Goal: Task Accomplishment & Management: Complete application form

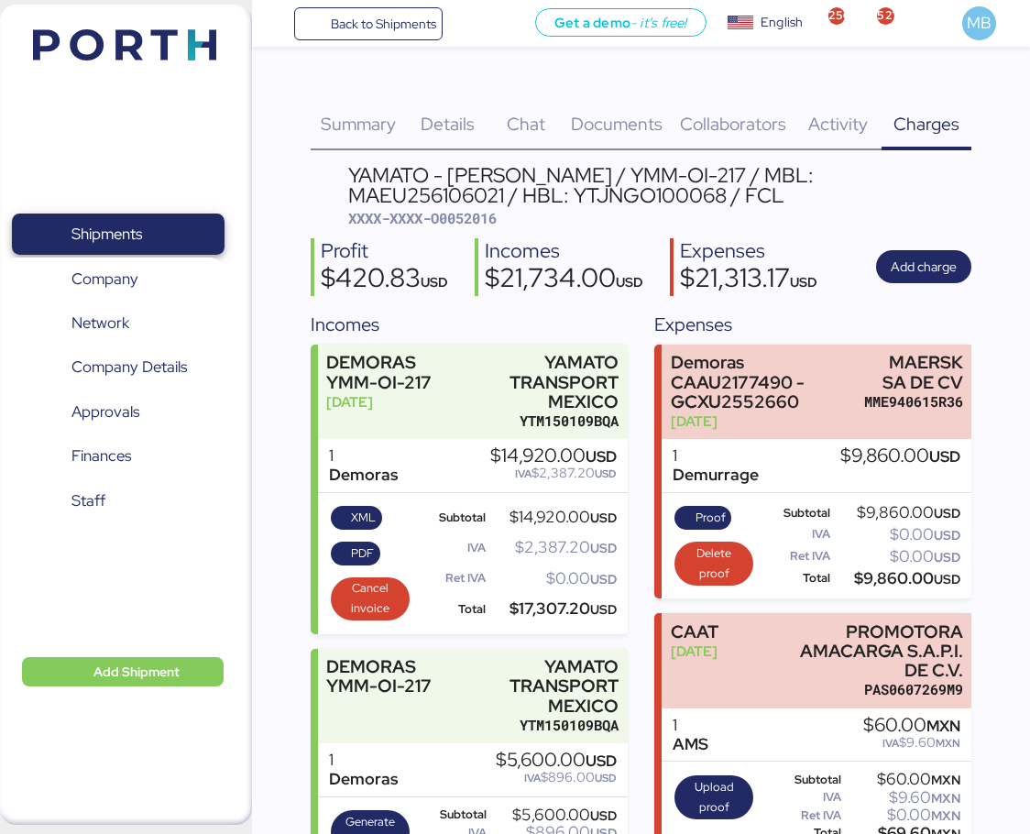
click at [141, 223] on span "Shipments" at bounding box center [106, 234] width 71 height 27
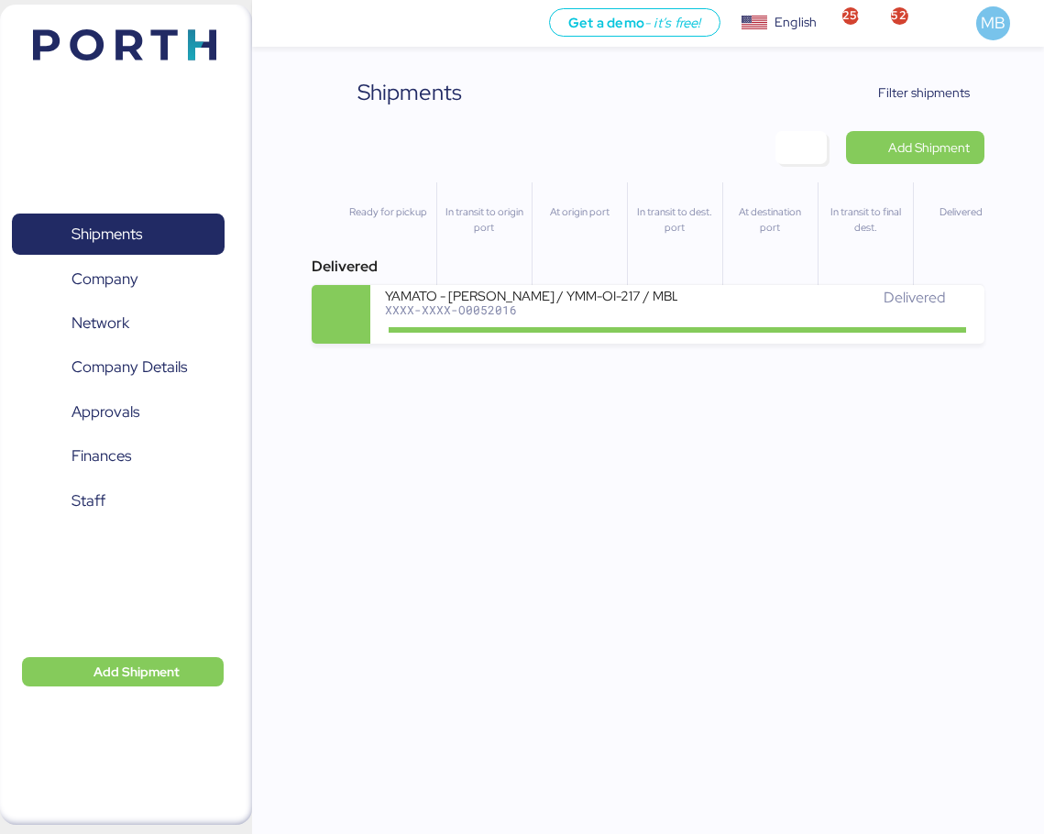
click at [936, 89] on span "Filter shipments" at bounding box center [924, 93] width 92 height 22
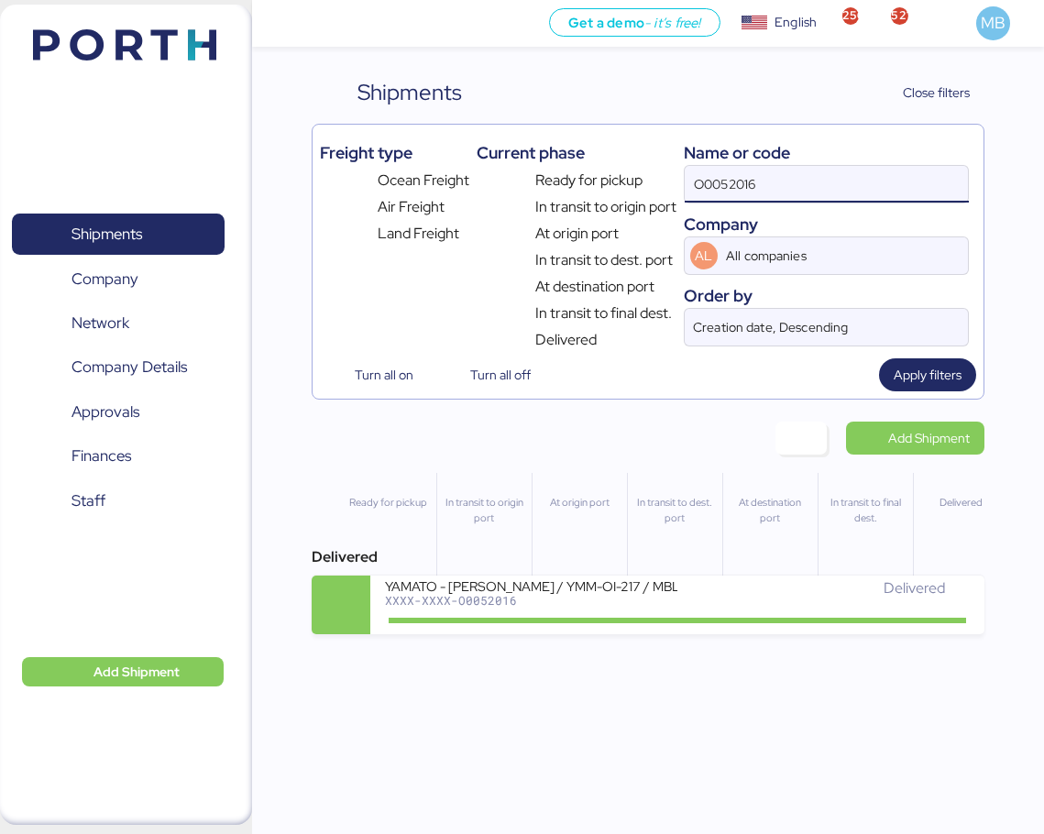
drag, startPoint x: 790, startPoint y: 183, endPoint x: 654, endPoint y: 181, distance: 135.6
click at [654, 181] on div "Freight type Ocean Freight Air Freight Land Freight Current phase Ready for pic…" at bounding box center [648, 241] width 656 height 219
type input "yamato"
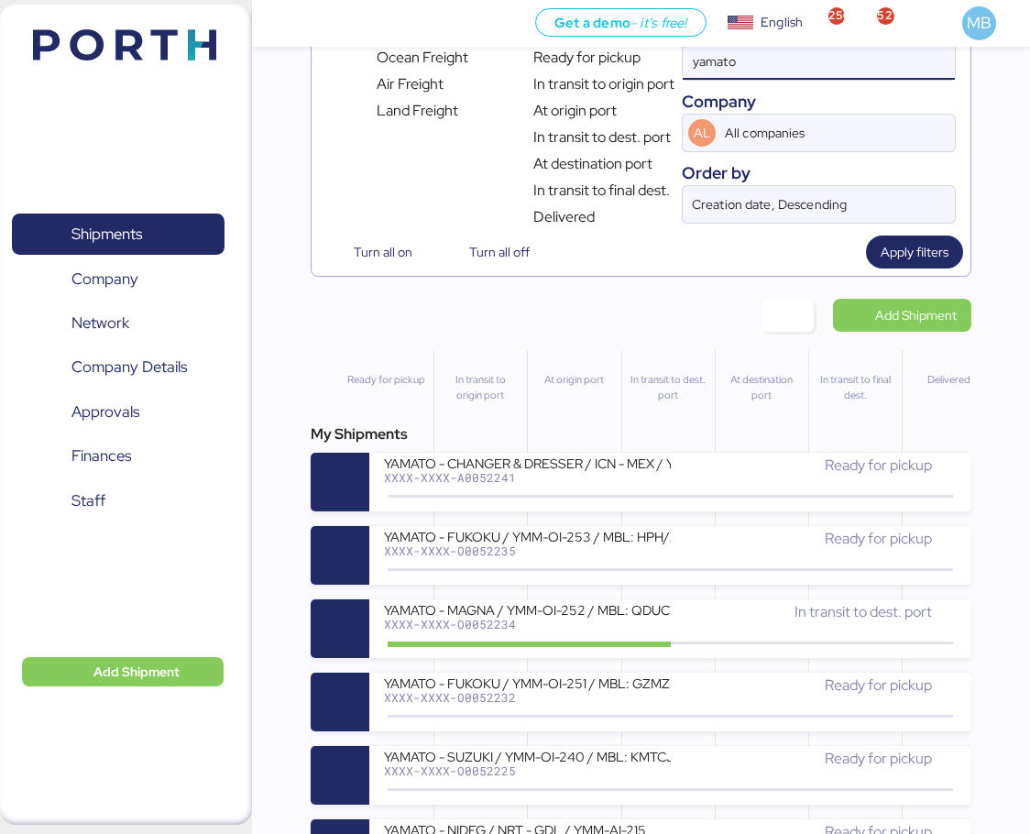
scroll to position [183, 0]
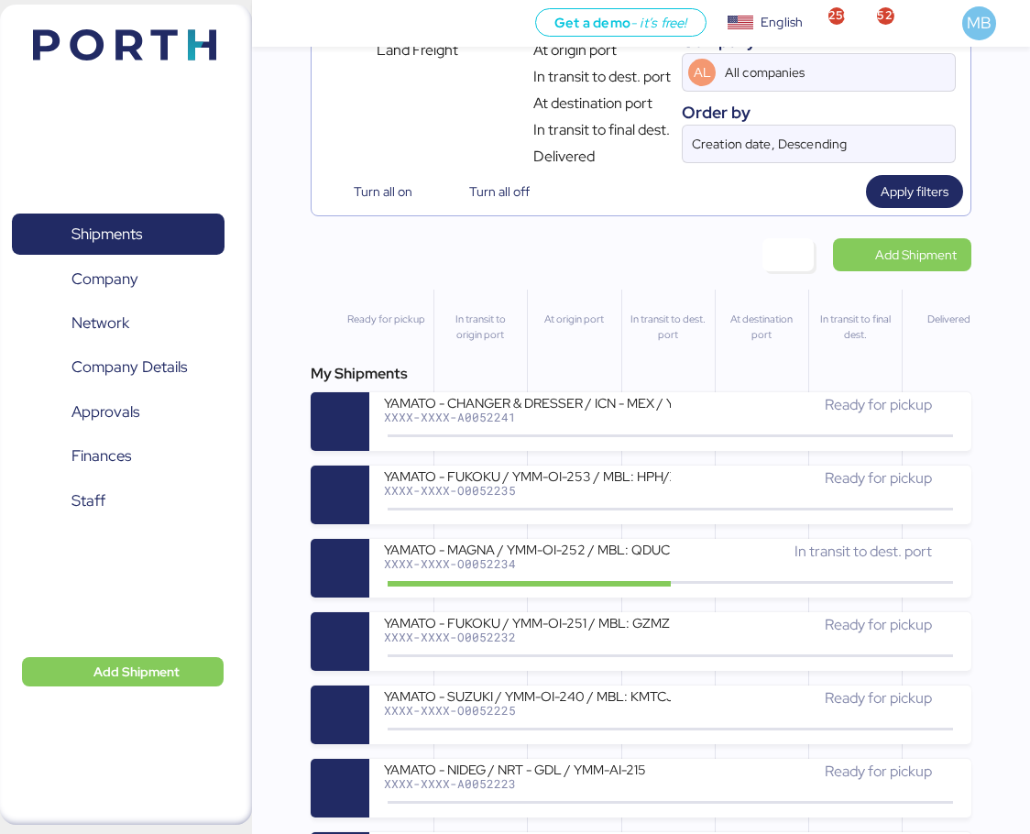
click at [703, 476] on div "Ready for pickup" at bounding box center [814, 478] width 287 height 22
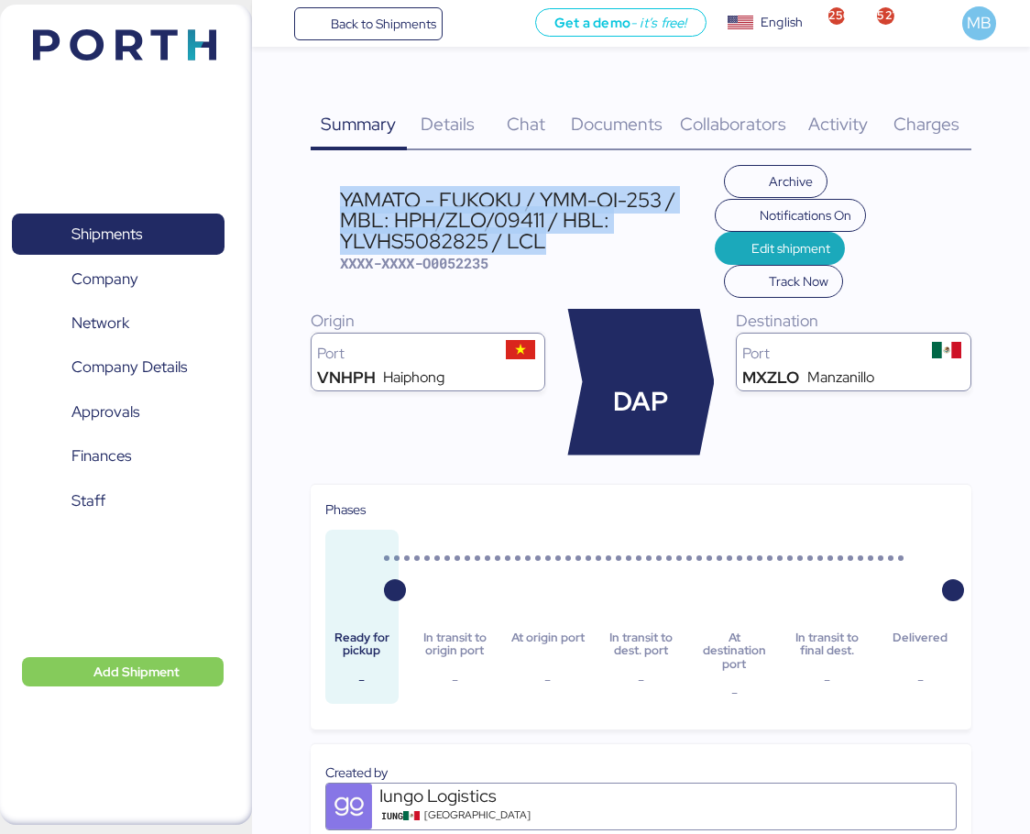
drag, startPoint x: 561, startPoint y: 246, endPoint x: 343, endPoint y: 201, distance: 222.8
click at [343, 201] on div "YAMATO - FUKOKU / YMM-OI-253 / MBL: HPH/ZLO/09411 / HBL: YLVHS5082825 / LCL" at bounding box center [527, 220] width 375 height 61
copy div "YAMATO - FUKOKU / YMM-OI-253 / MBL: HPH/ZLO/09411 / HBL: YLVHS5082825 / LCL"
click at [112, 222] on span "Shipments" at bounding box center [106, 234] width 71 height 27
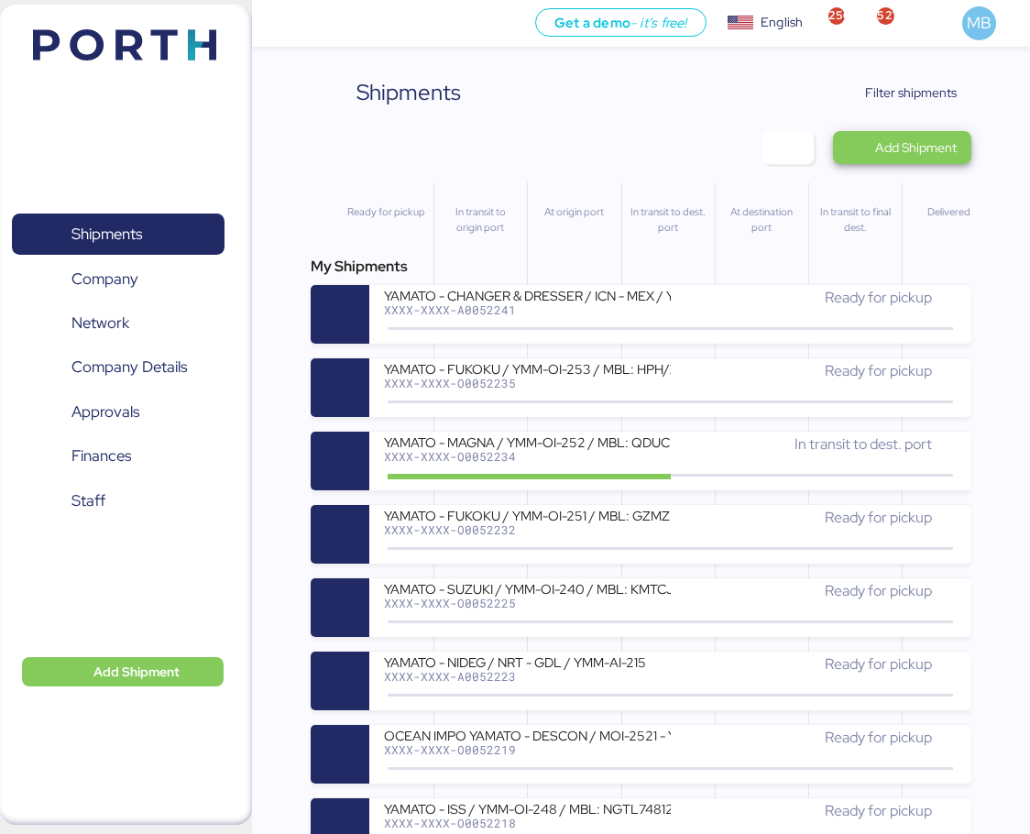
click at [942, 140] on span "Add Shipment" at bounding box center [916, 148] width 82 height 22
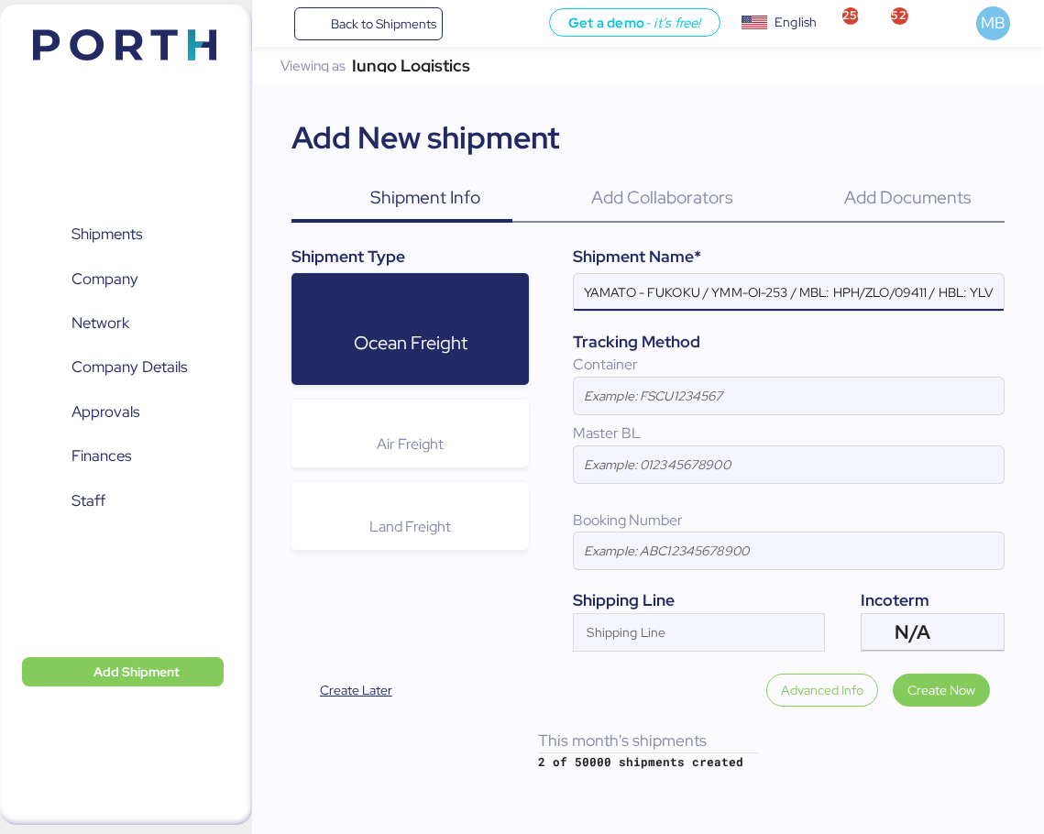
scroll to position [0, 111]
click at [1001, 629] on div at bounding box center [985, 632] width 38 height 37
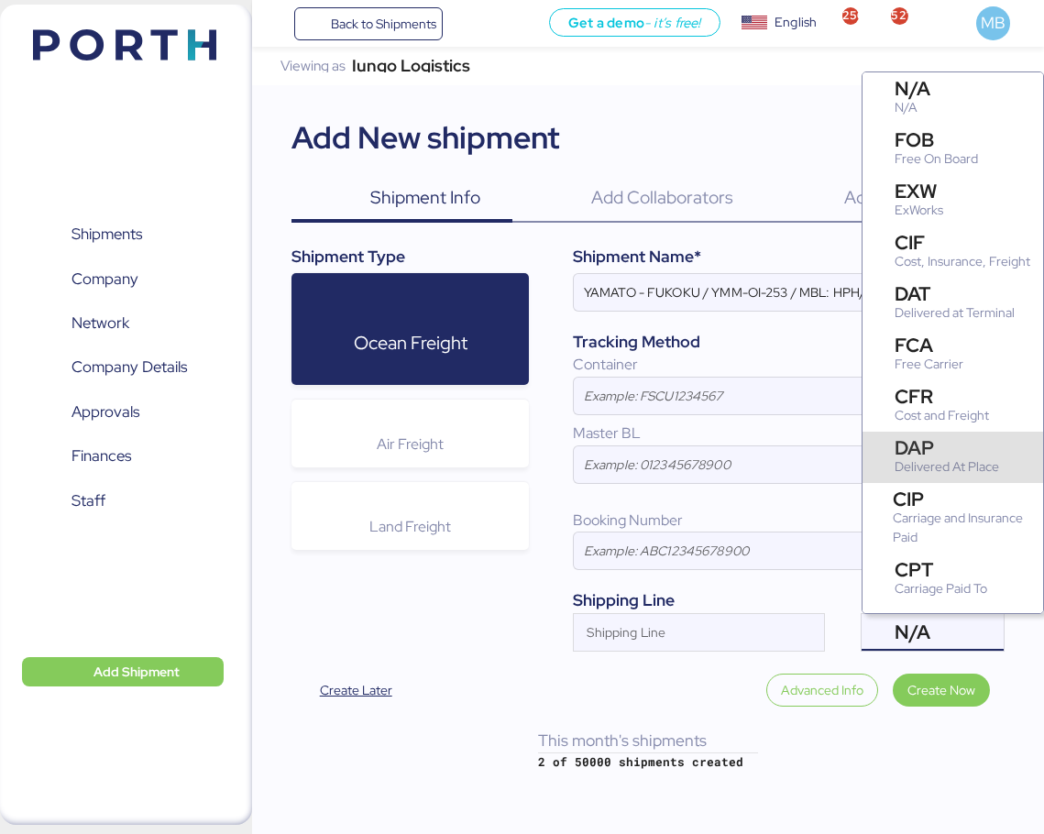
click at [982, 457] on div "DAP" at bounding box center [946, 447] width 104 height 19
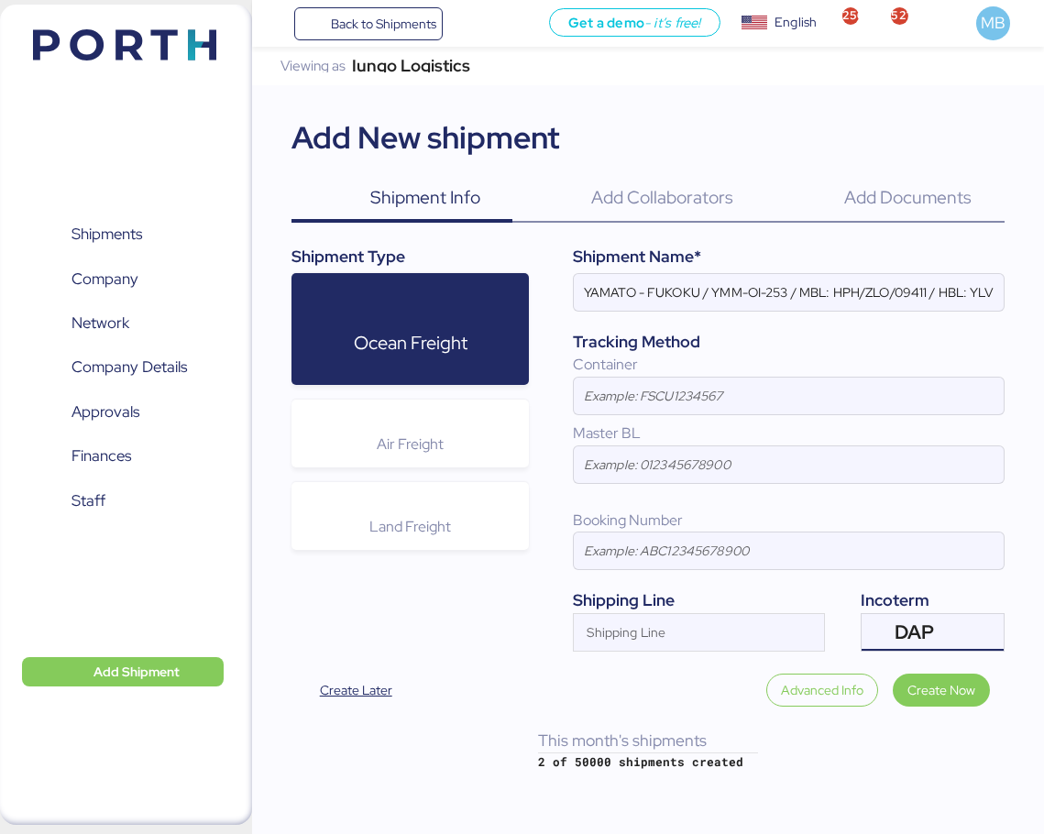
click at [782, 290] on input "YAMATO - FUKOKU / YMM-OI-253 / MBL: HPH/ZLO/09411 / HBL: YLVHS5082825 / LCL" at bounding box center [788, 292] width 429 height 37
paste input "MOI-2522"
click at [664, 287] on input "YAMATO - FUKOKU / MOI-2522 / MBL: HPH/ZLO/09411 / HBL: YLVHS5082825 / LCL" at bounding box center [788, 292] width 429 height 37
paste input "MOVING"
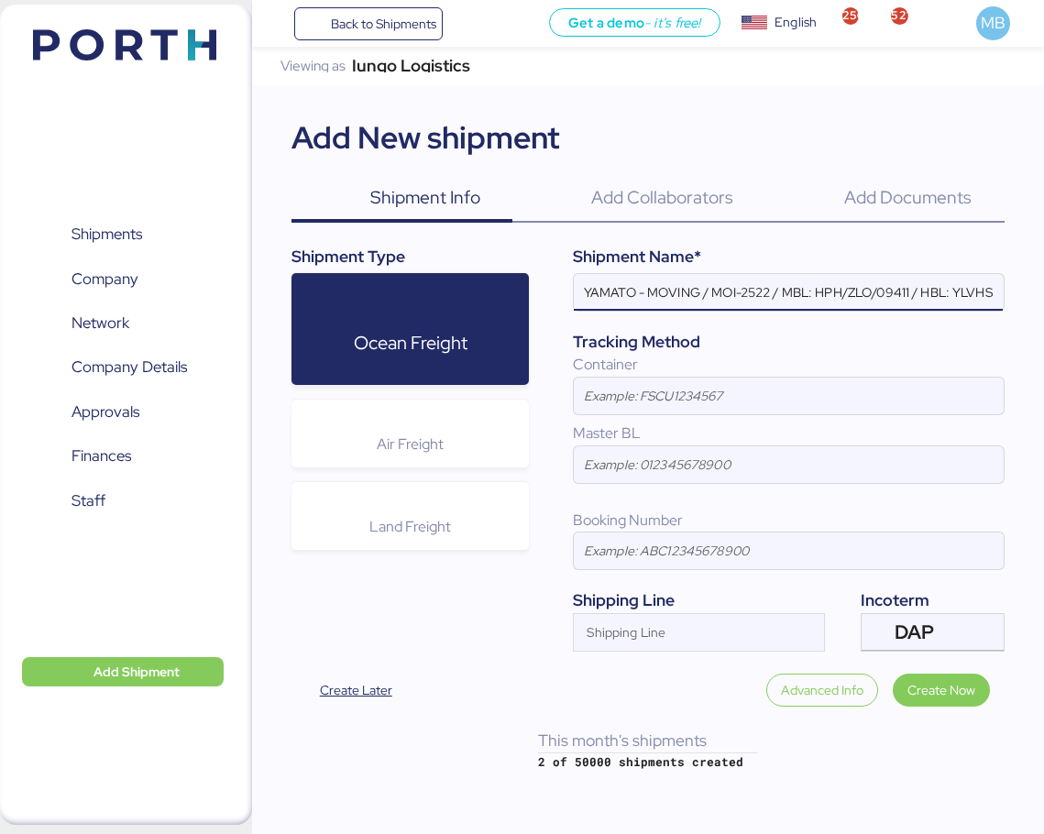
click at [906, 292] on input "YAMATO - MOVING / MOI-2522 / MBL: HPH/ZLO/09411 / HBL: YLVHS5082825 / LCL" at bounding box center [788, 292] width 429 height 37
paste input "MNT/MZX-041/25H"
click at [896, 287] on input "YAMATO - MOVING / MOI-2522 / MBL: MNT/MZX-041/25H / HBL: YLVHS5082825 / LCL" at bounding box center [788, 292] width 429 height 37
click at [898, 296] on input "YAMATO - MOVING / MOI-2522 / MBL: MNT/MZX-041/25H / HBL: YLVHS5082825 / LCL" at bounding box center [788, 292] width 429 height 37
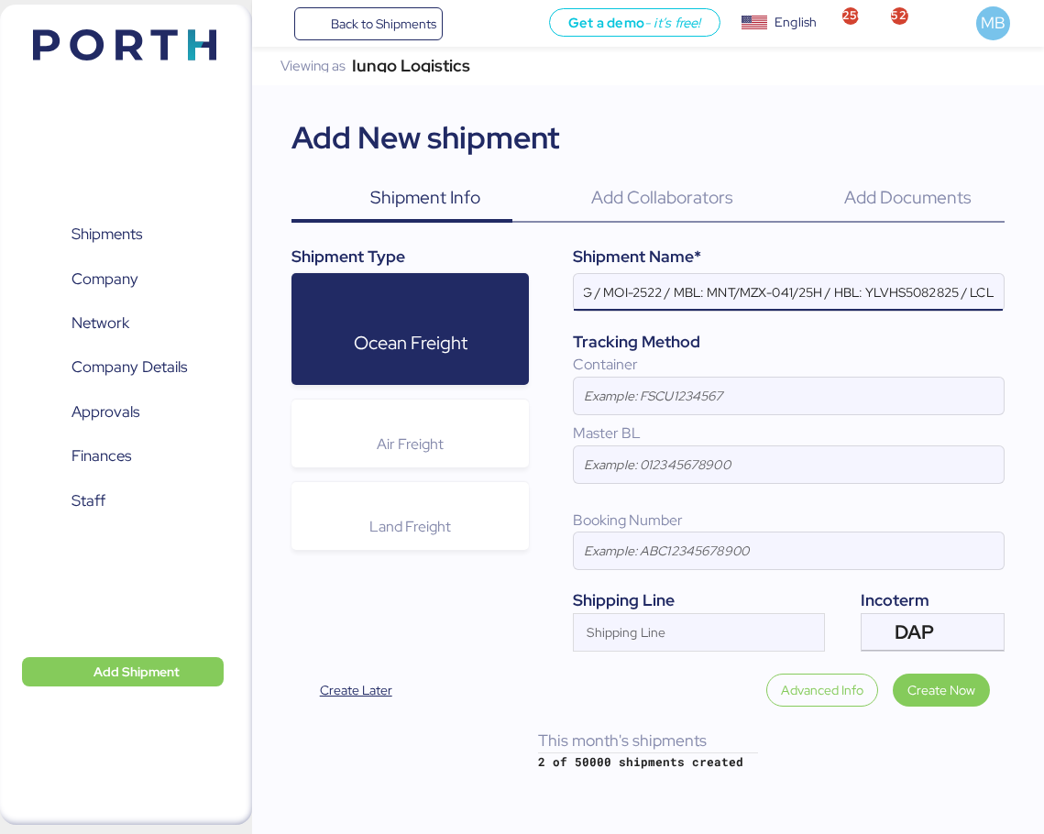
click at [898, 296] on input "YAMATO - MOVING / MOI-2522 / MBL: MNT/MZX-041/25H / HBL: YLVHS5082825 / LCL" at bounding box center [788, 292] width 429 height 37
paste input "YTC-BKK24584"
type input "YAMATO - MOVING / MOI-2522 / MBL: MNT/MZX-041/25H / HBL: YTC-BKK24584 / LCL"
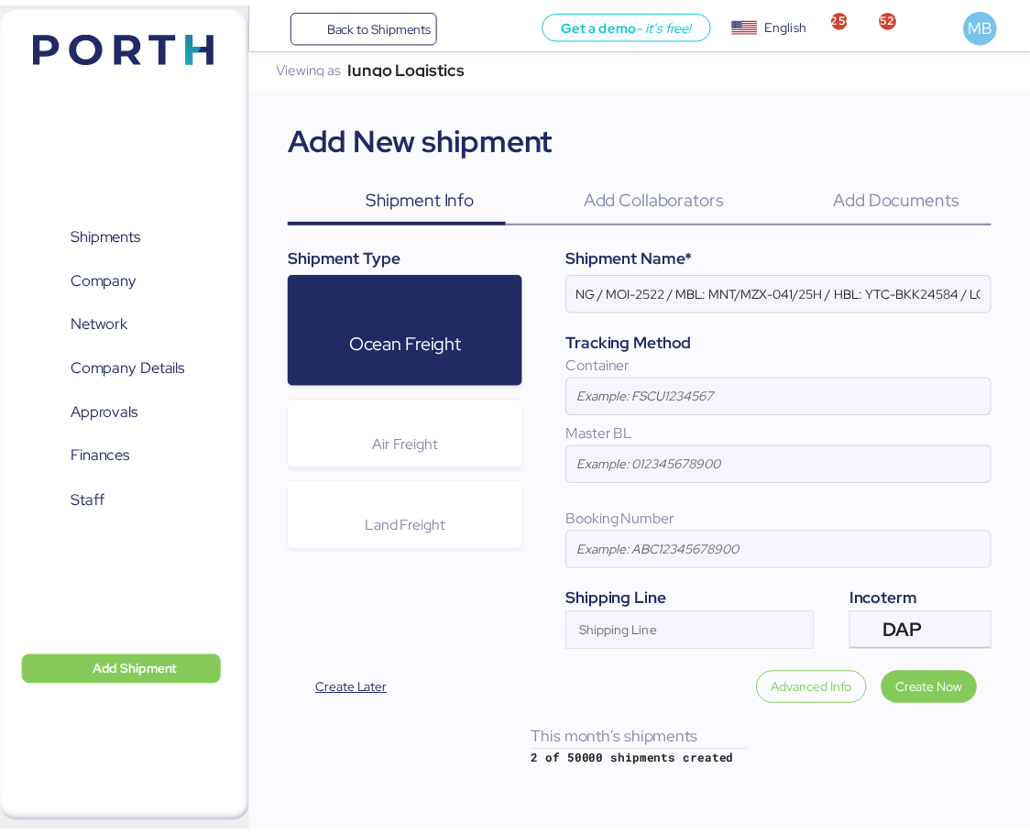
scroll to position [0, 0]
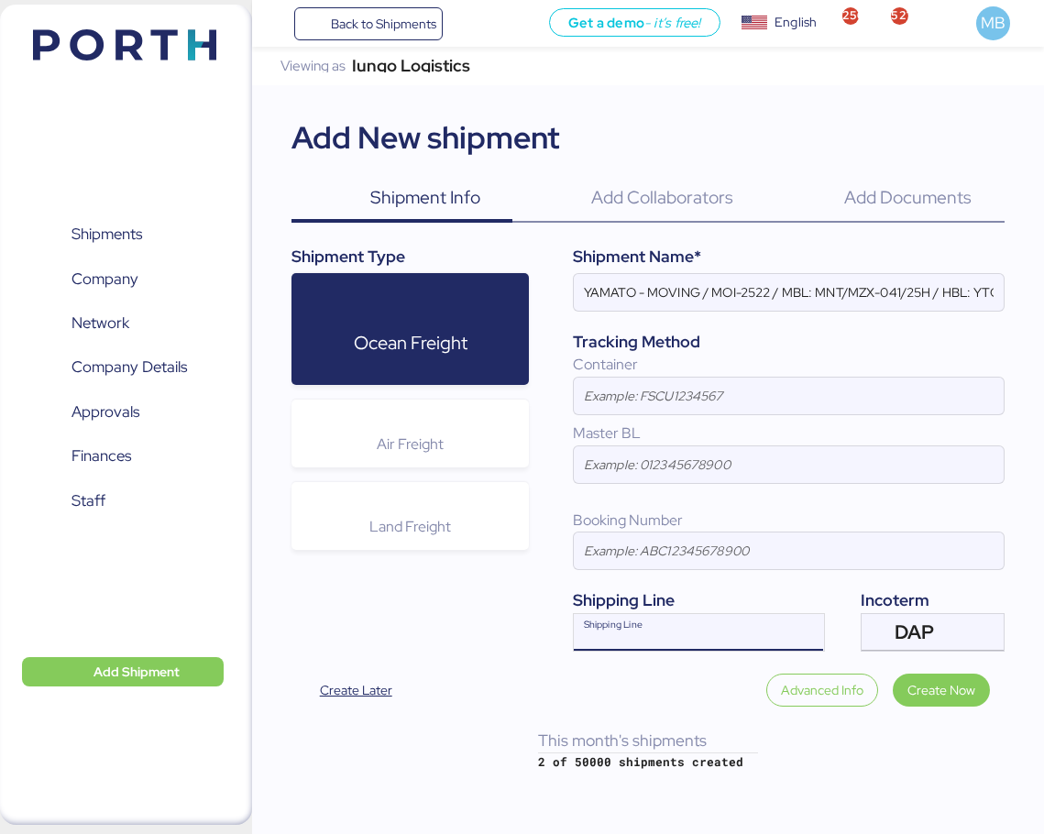
click at [635, 621] on div "Shipping Line" at bounding box center [682, 632] width 216 height 37
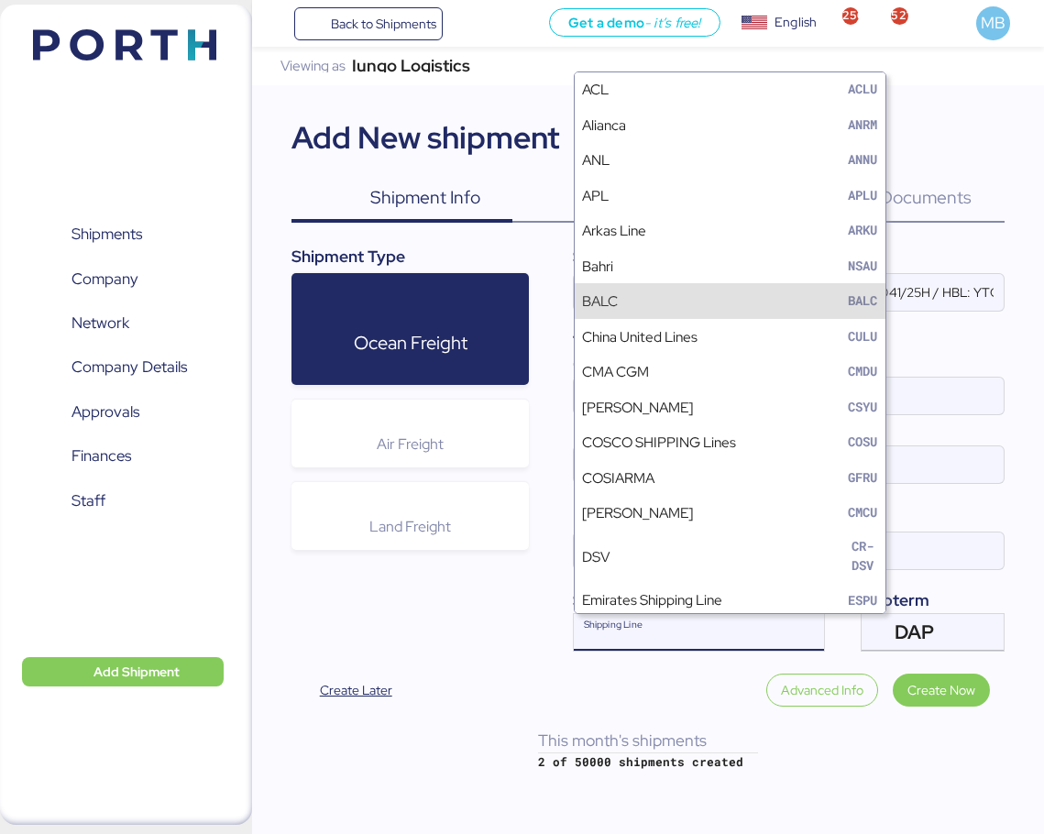
click at [881, 392] on input at bounding box center [788, 396] width 429 height 37
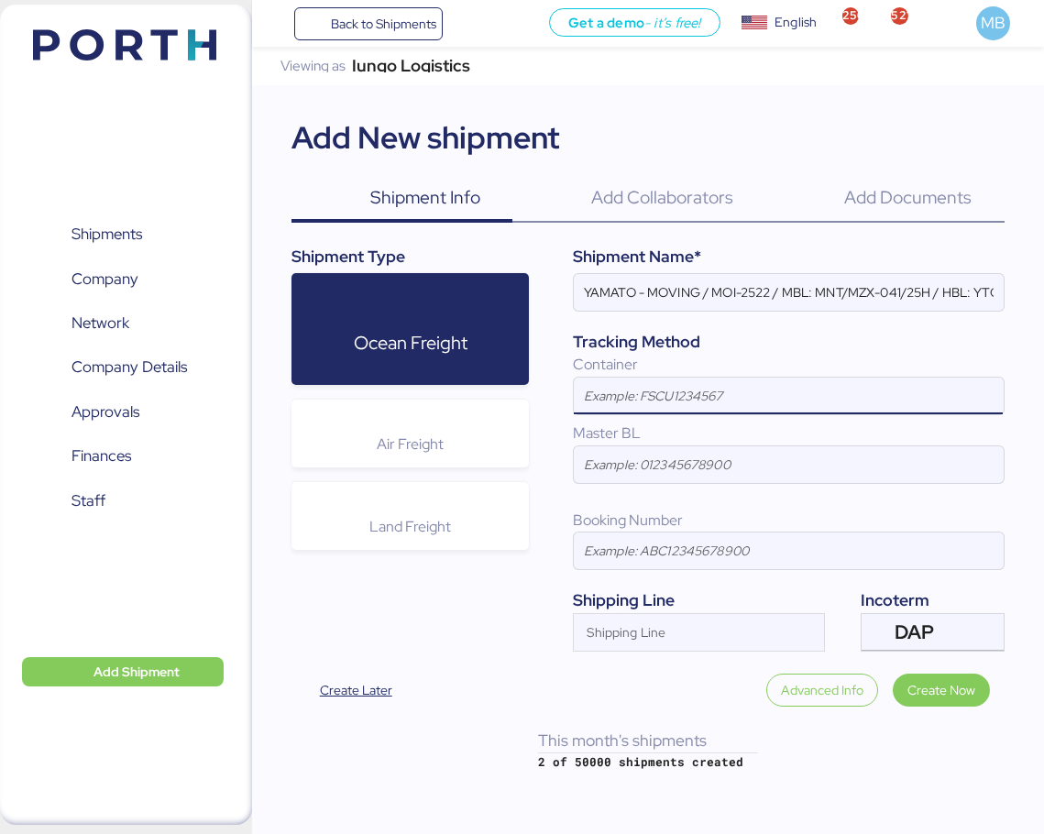
paste input "YMMU7066732"
type input "YMMU7066732"
click at [962, 679] on span "Create Now" at bounding box center [941, 690] width 68 height 22
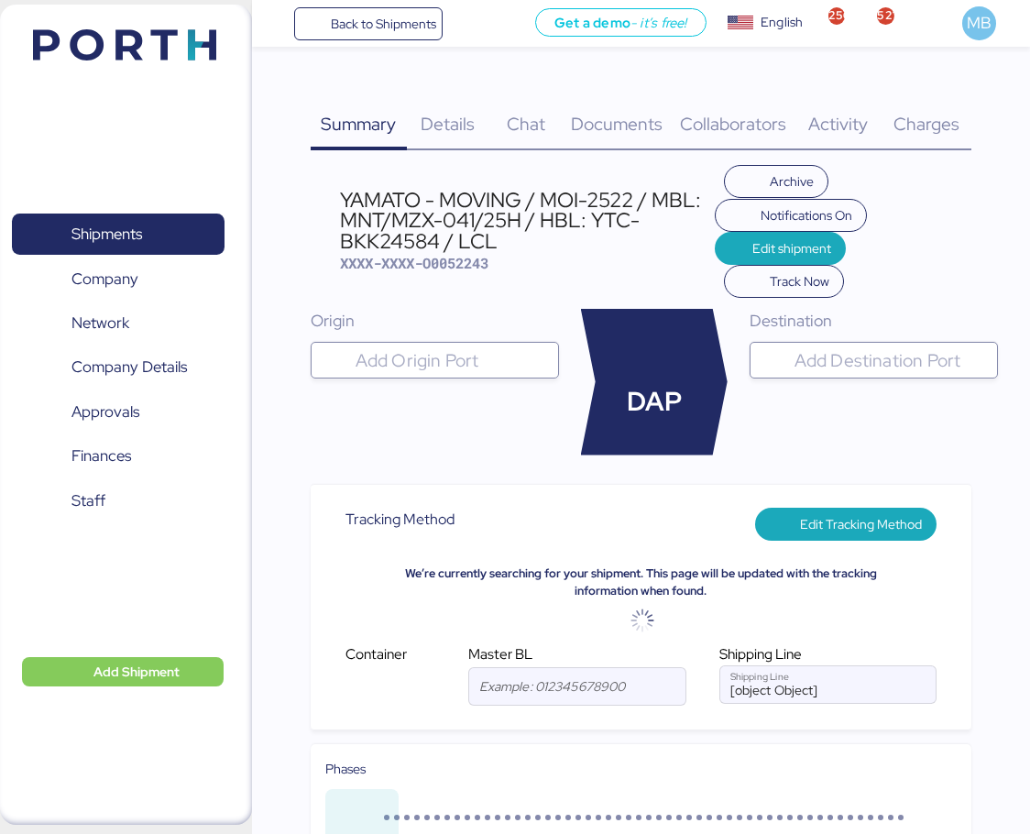
click at [396, 356] on input "search" at bounding box center [451, 360] width 199 height 22
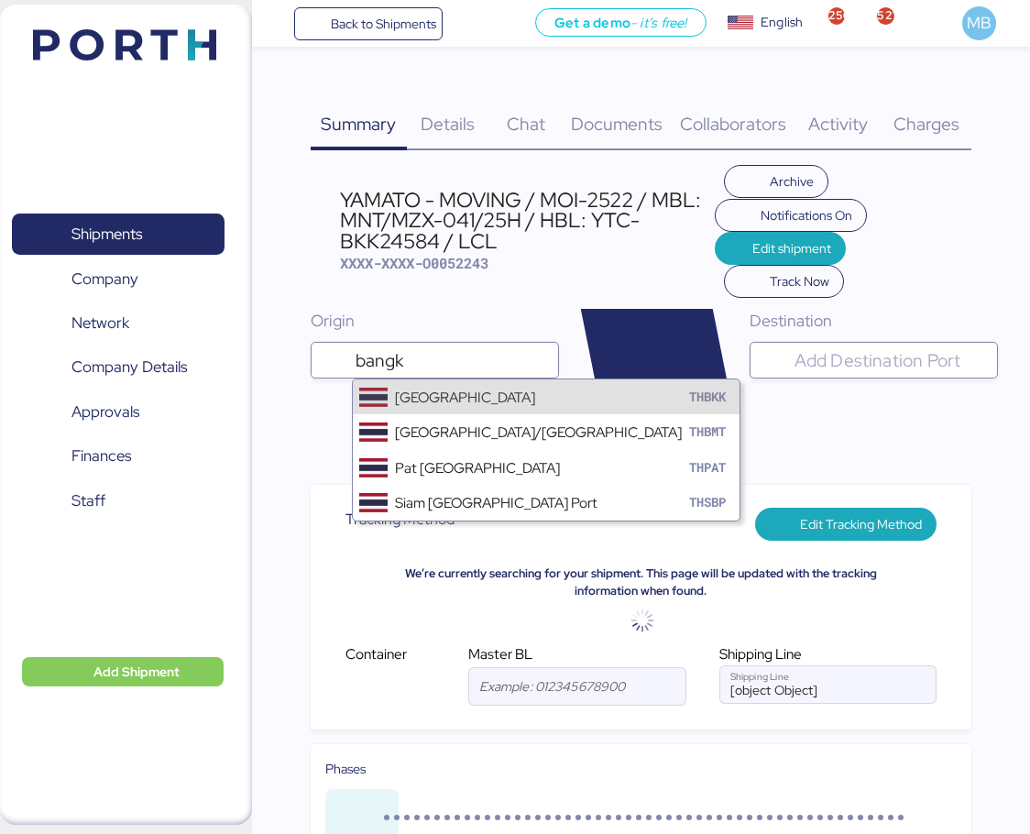
type input "bangk"
click at [455, 390] on div "Bangkok THBKK" at bounding box center [546, 396] width 387 height 35
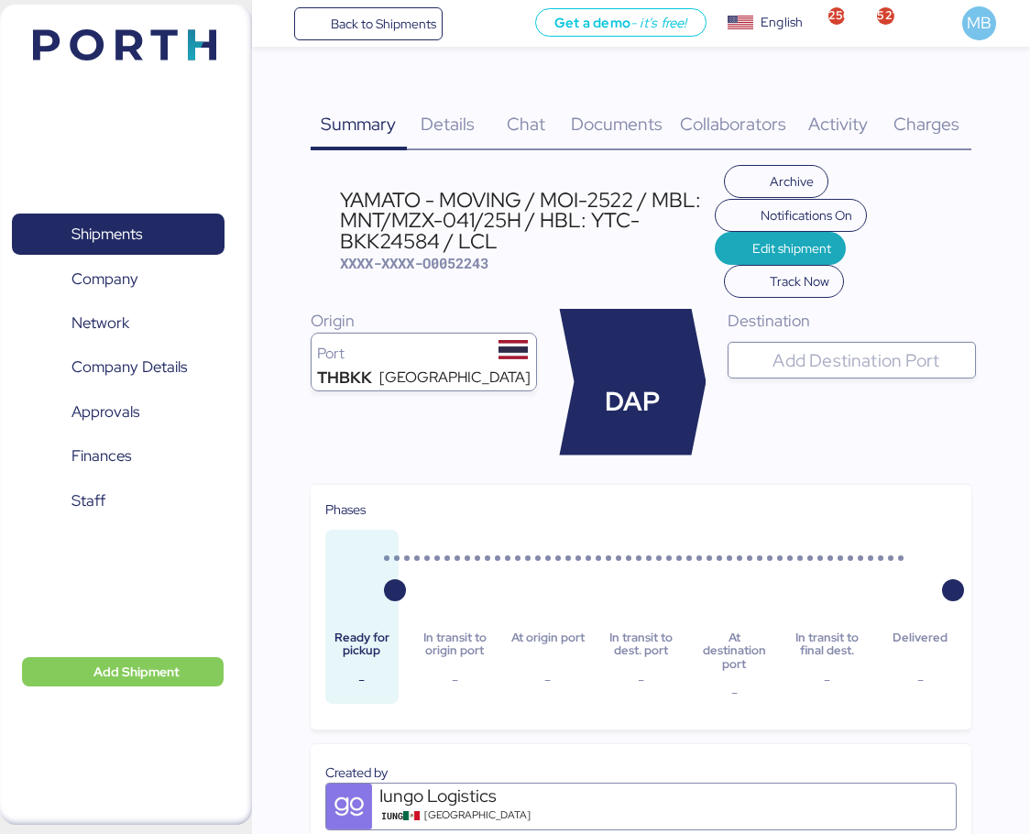
click at [865, 378] on div at bounding box center [868, 360] width 199 height 37
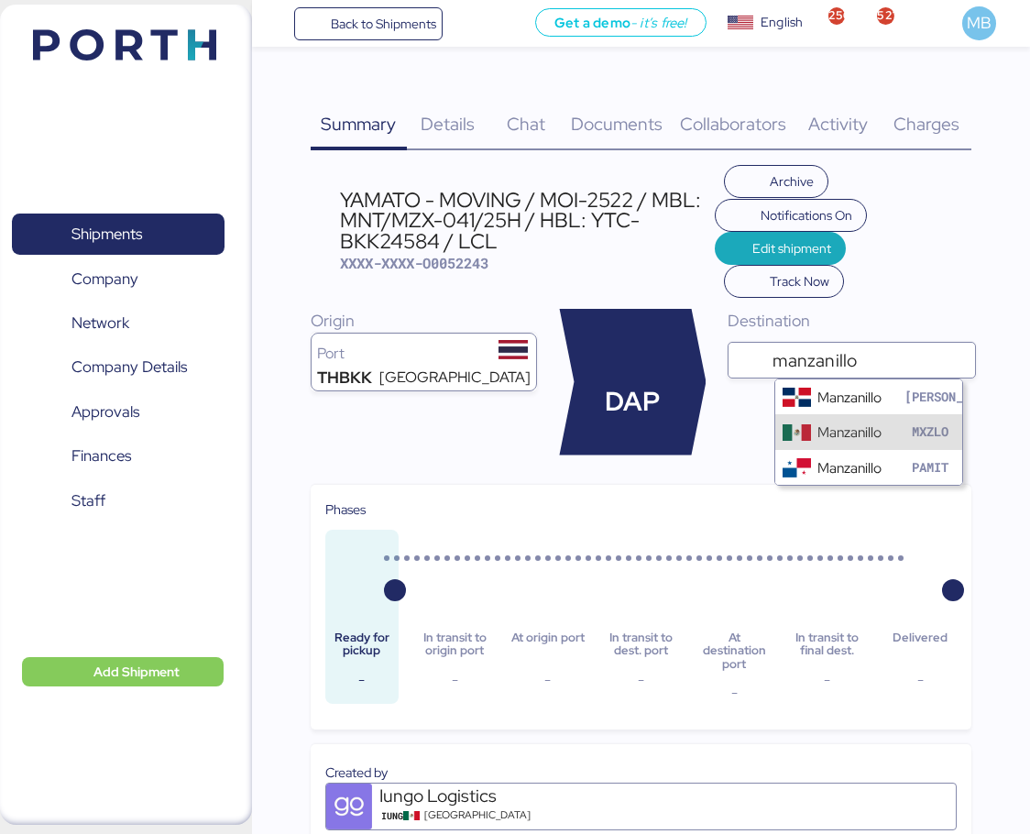
type input "manzanillo"
click at [850, 423] on div "Manzanillo" at bounding box center [849, 431] width 64 height 21
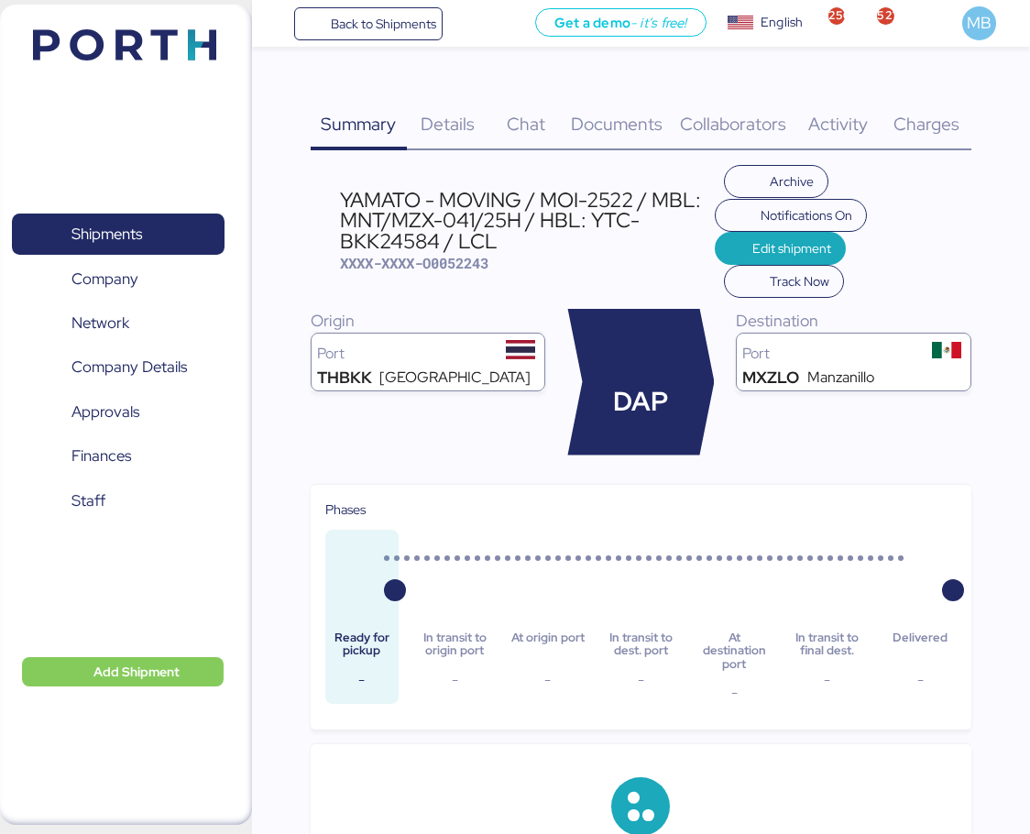
click at [455, 110] on div "Details 0" at bounding box center [448, 113] width 82 height 74
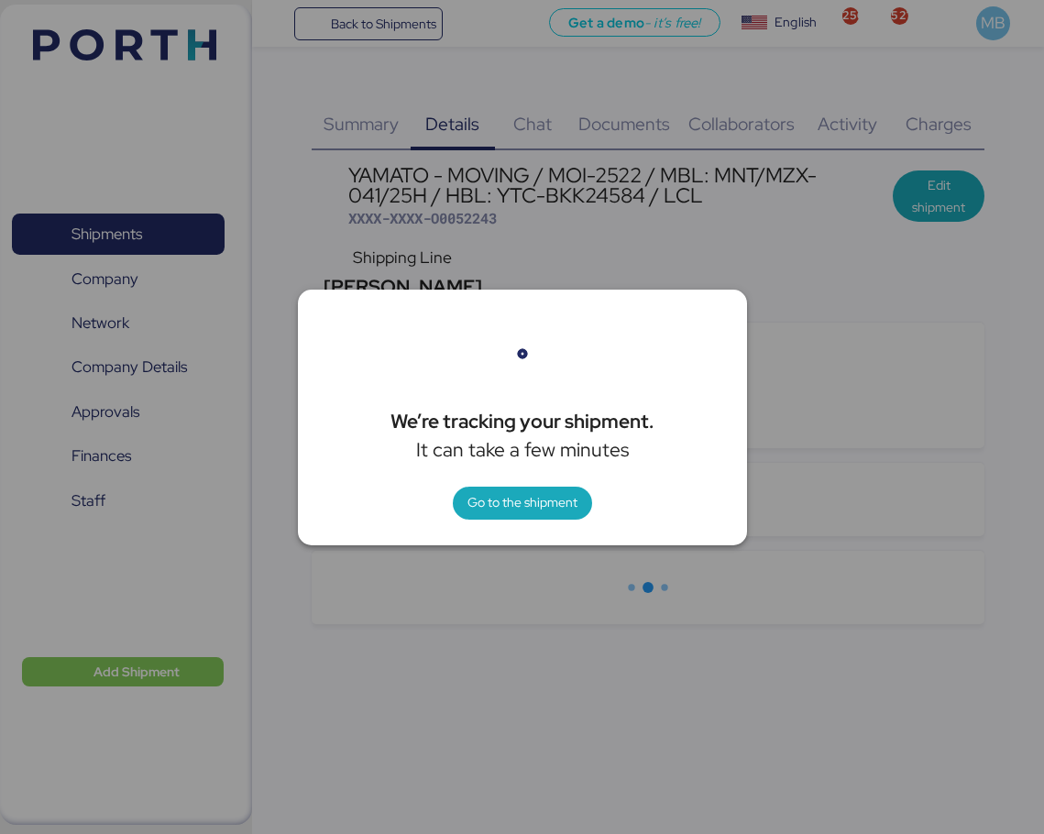
click at [531, 508] on span "Go to the shipment" at bounding box center [522, 502] width 110 height 22
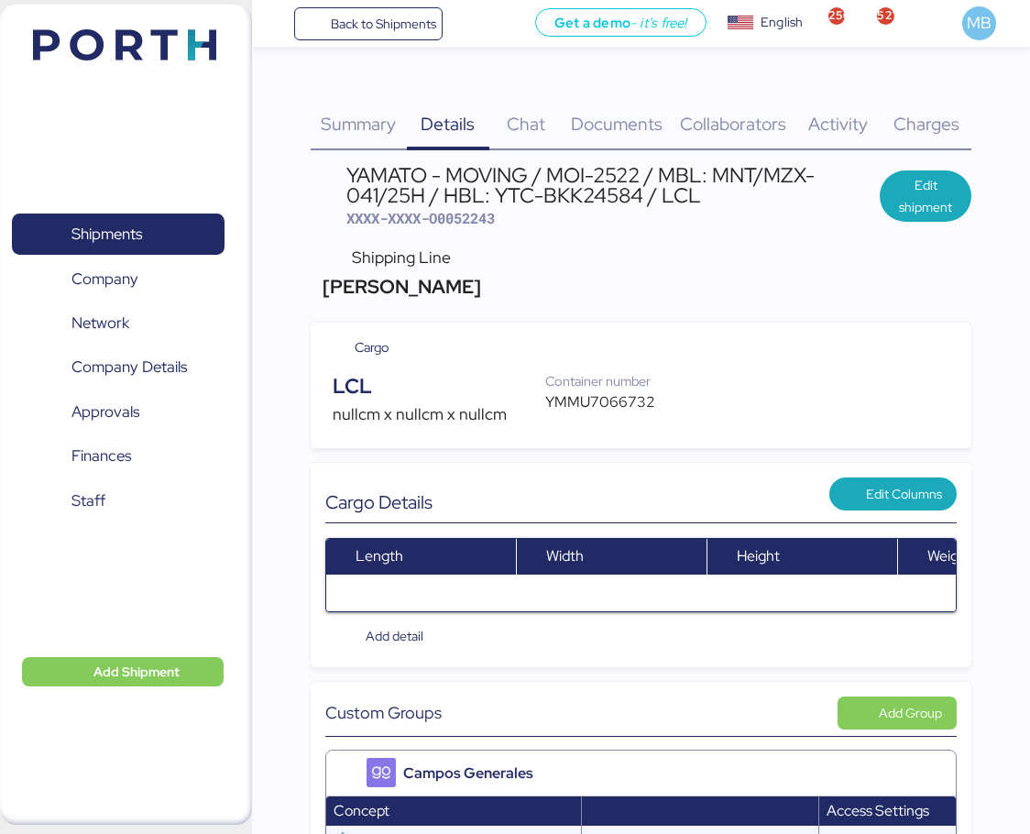
click at [921, 189] on span "Edit shipment" at bounding box center [925, 196] width 62 height 44
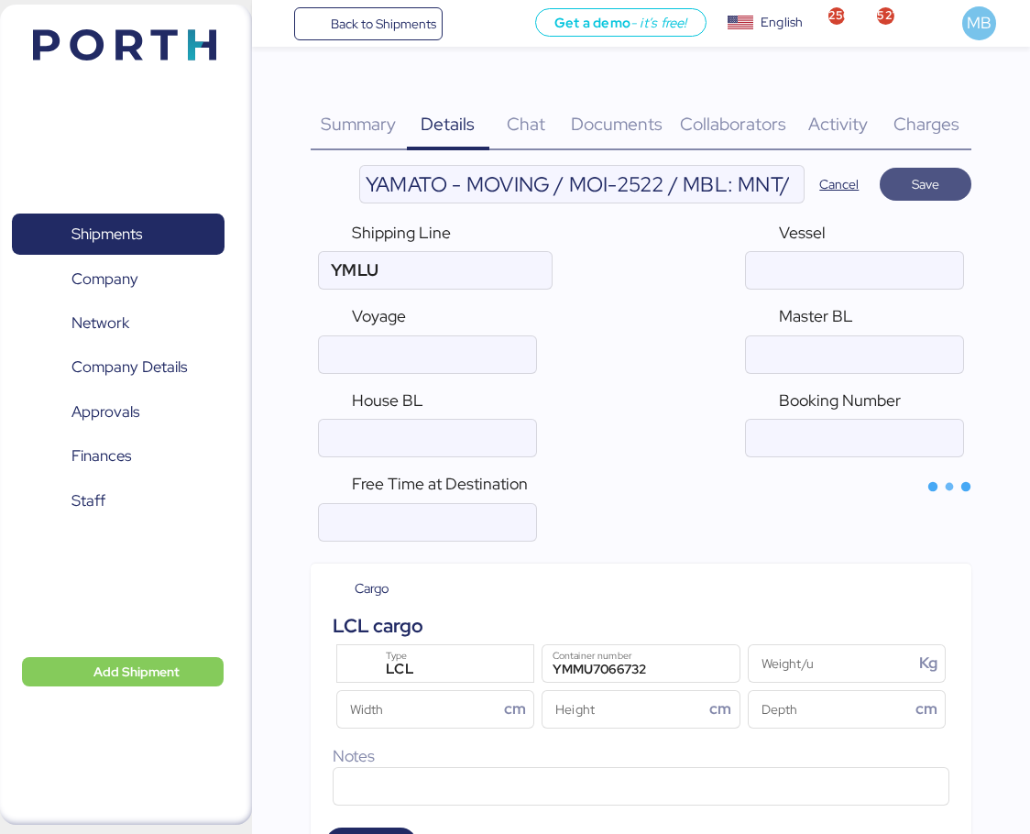
type input "[PERSON_NAME]"
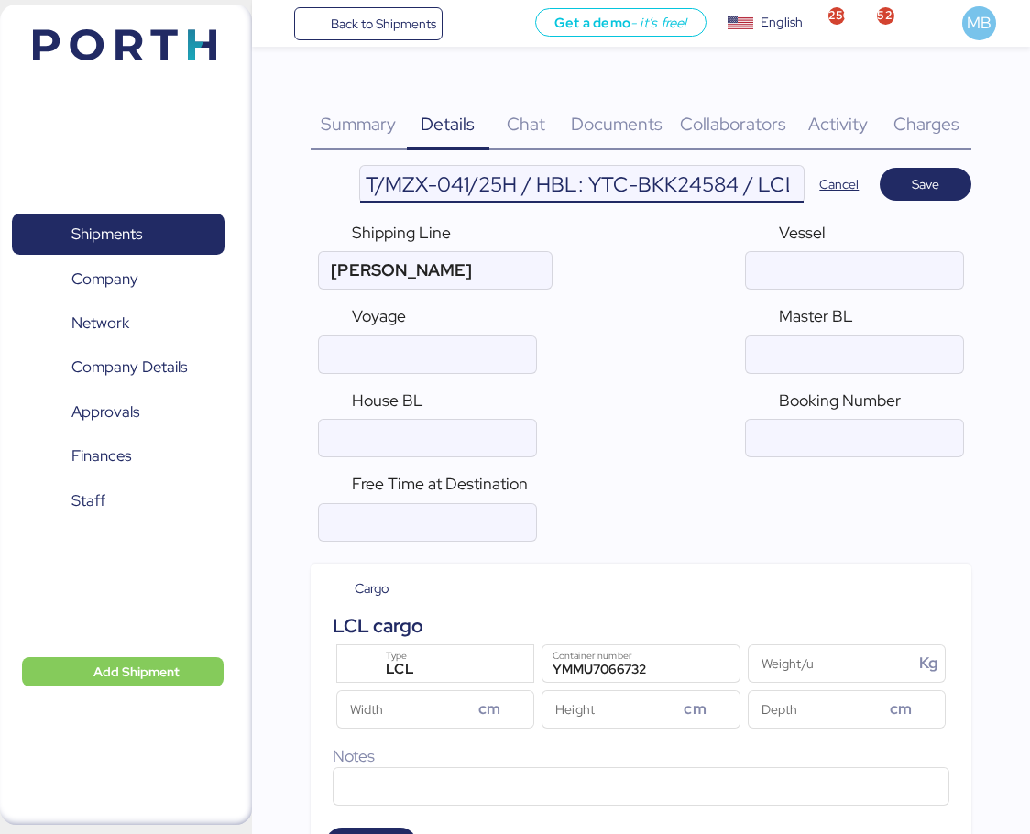
scroll to position [0, 416]
drag, startPoint x: 740, startPoint y: 192, endPoint x: 507, endPoint y: 180, distance: 234.0
click at [507, 180] on input "YAMATO - MOVING / MOI-2522 / MBL: MNT/MZX-041/25H / HBL: YTC-BKK24584 / LCL" at bounding box center [581, 184] width 443 height 37
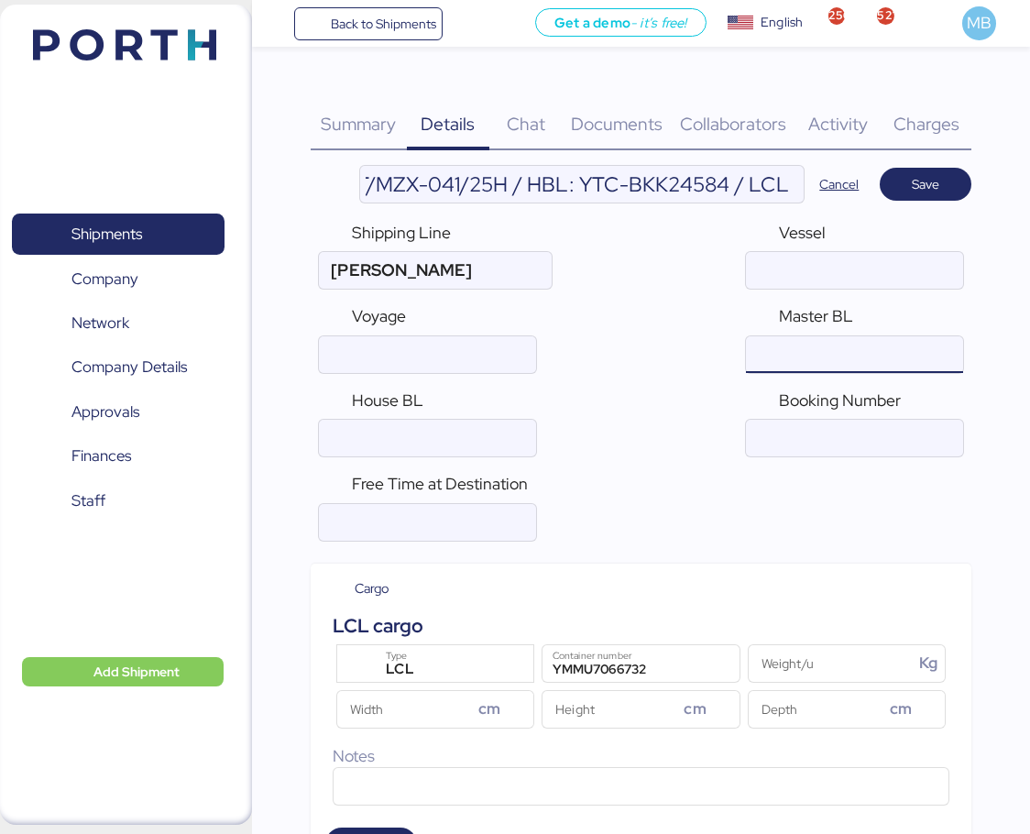
click at [829, 350] on input "ocean" at bounding box center [854, 354] width 217 height 37
paste input "MNT/MZX-041/25H"
type input "MNT/MZX-041/25H"
click at [739, 177] on input "YAMATO - MOVING / MOI-2522 / MBL: MNT/MZX-041/25H / HBL: YTC-BKK24584 / LCL" at bounding box center [581, 184] width 443 height 37
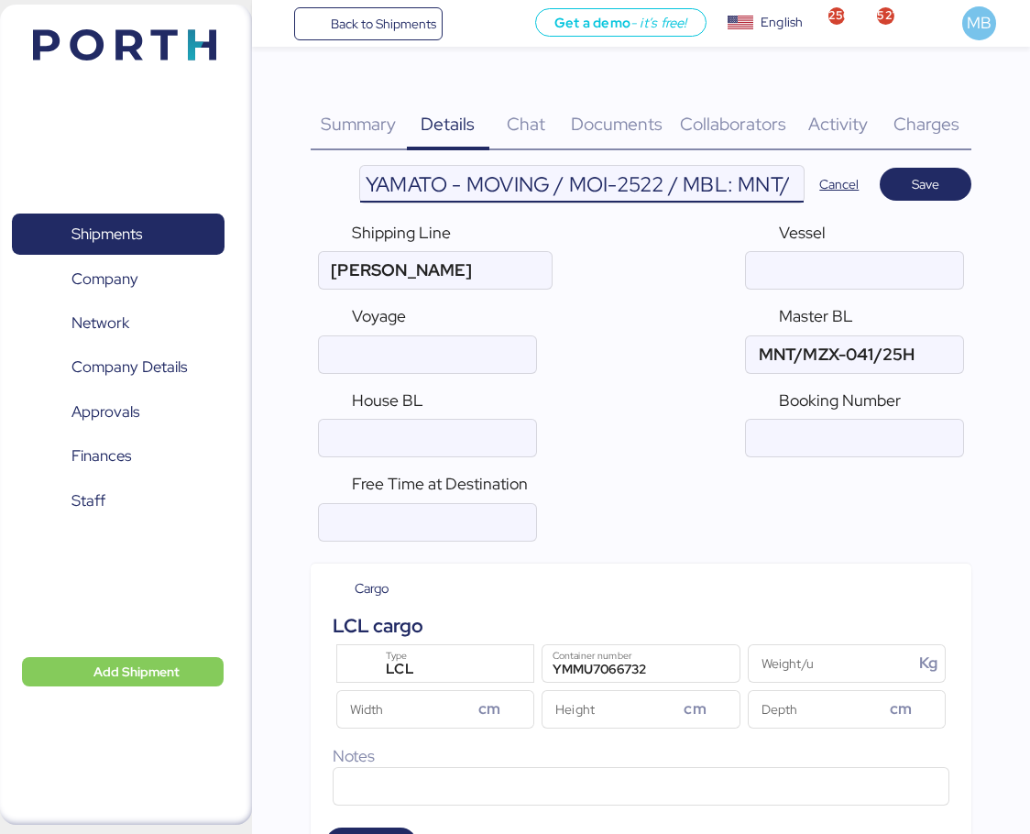
scroll to position [0, 416]
click at [690, 191] on input "YAMATO - MOVING / MOI-2522 / MBL: MNT/MZX-041/25H / HBL: YTC-BKK24584 / LCL" at bounding box center [581, 184] width 443 height 37
click at [709, 188] on input "YAMATO - MOVING / MOI-2522 / MBL: MNT/MZX-041/25H / HBL: YTC-BKK24584 / LCL" at bounding box center [581, 184] width 443 height 37
drag, startPoint x: 733, startPoint y: 187, endPoint x: 586, endPoint y: 184, distance: 147.5
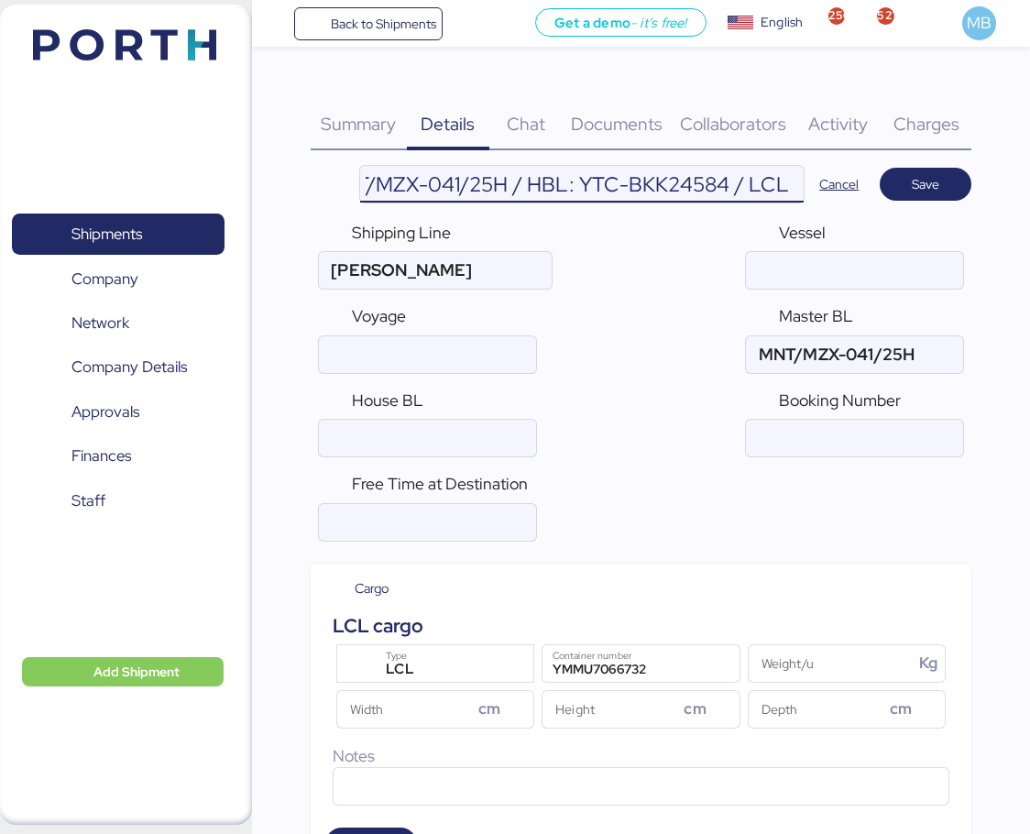
click at [586, 184] on input "YAMATO - MOVING / MOI-2522 / MBL: MNT/MZX-041/25H / HBL: YTC-BKK24584 / LCL" at bounding box center [581, 184] width 443 height 37
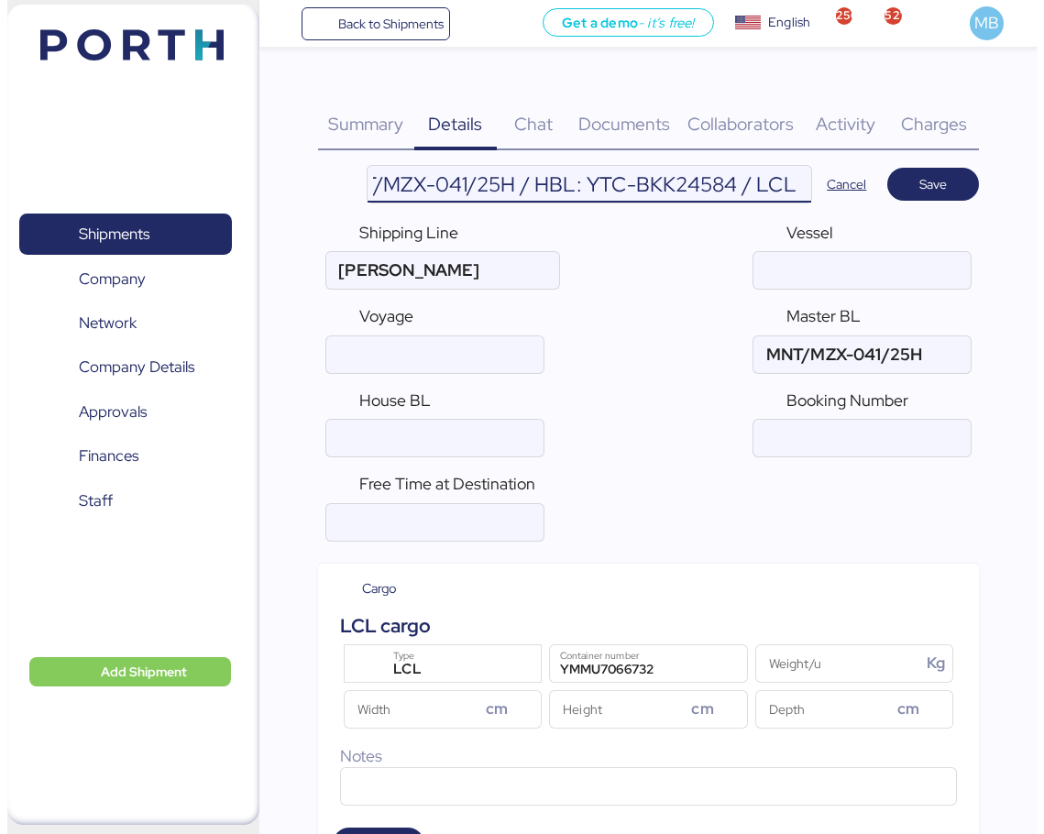
scroll to position [0, 0]
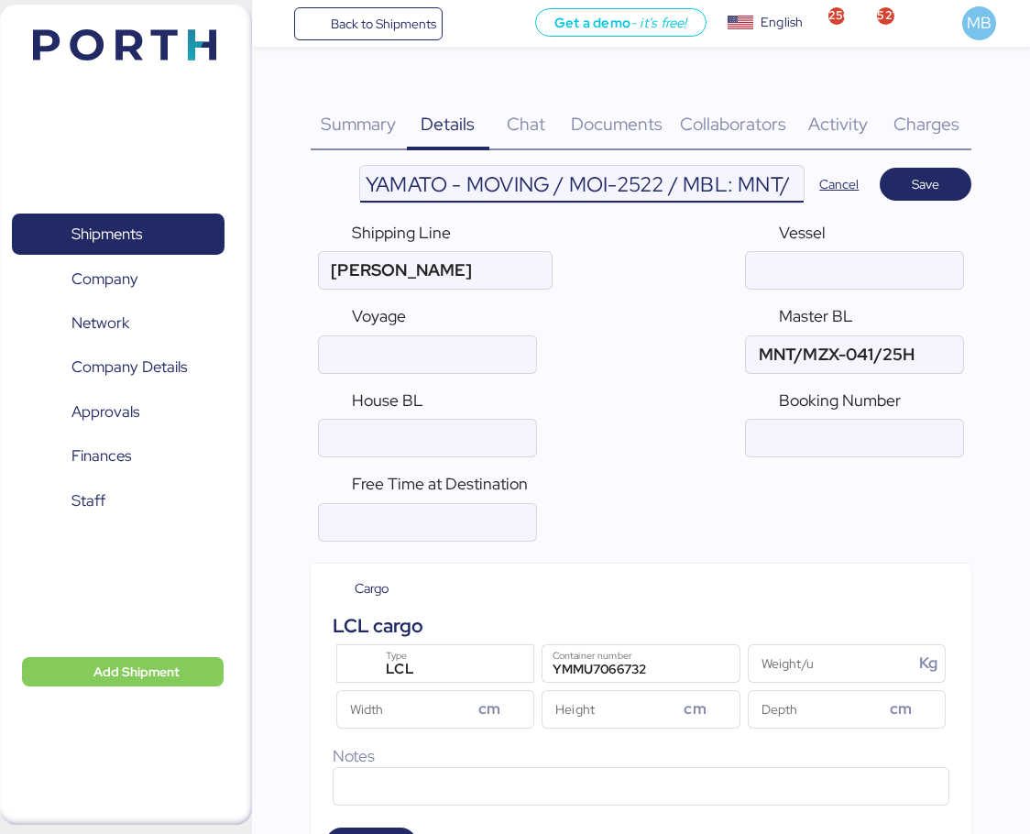
click at [424, 436] on input "ocean" at bounding box center [427, 438] width 217 height 37
paste input "YTC-BKK24584"
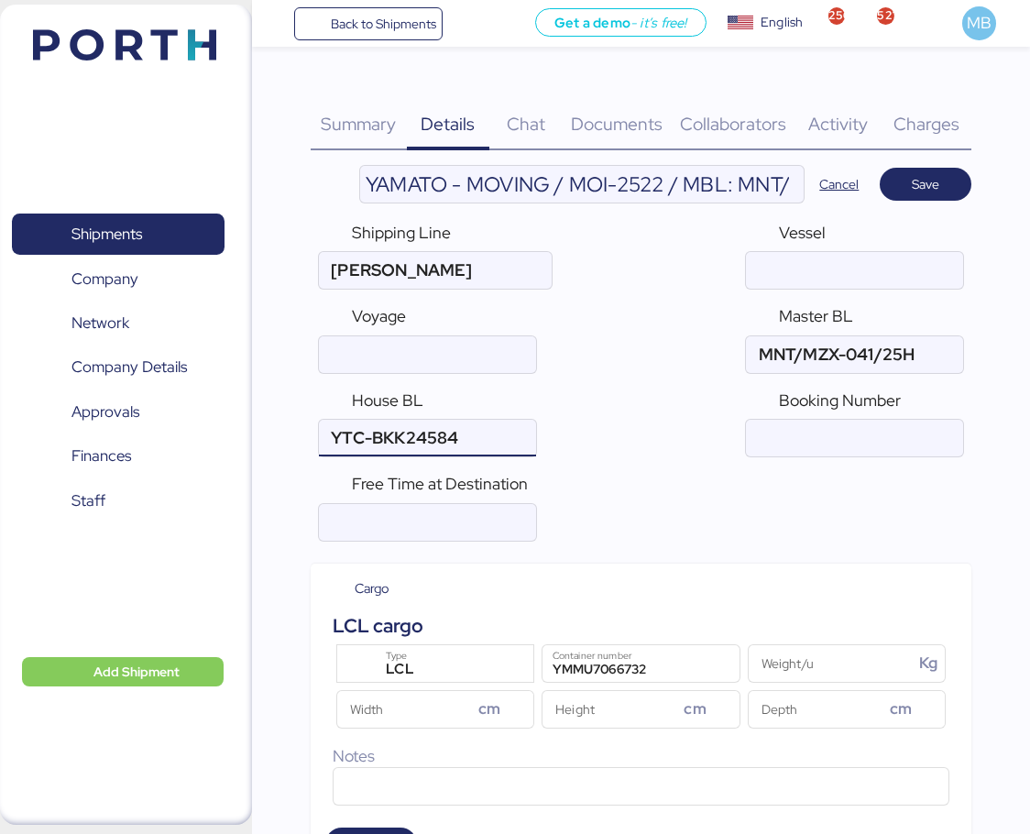
type input "YTC-BKK24584"
click at [933, 182] on span "Save" at bounding box center [925, 184] width 27 height 22
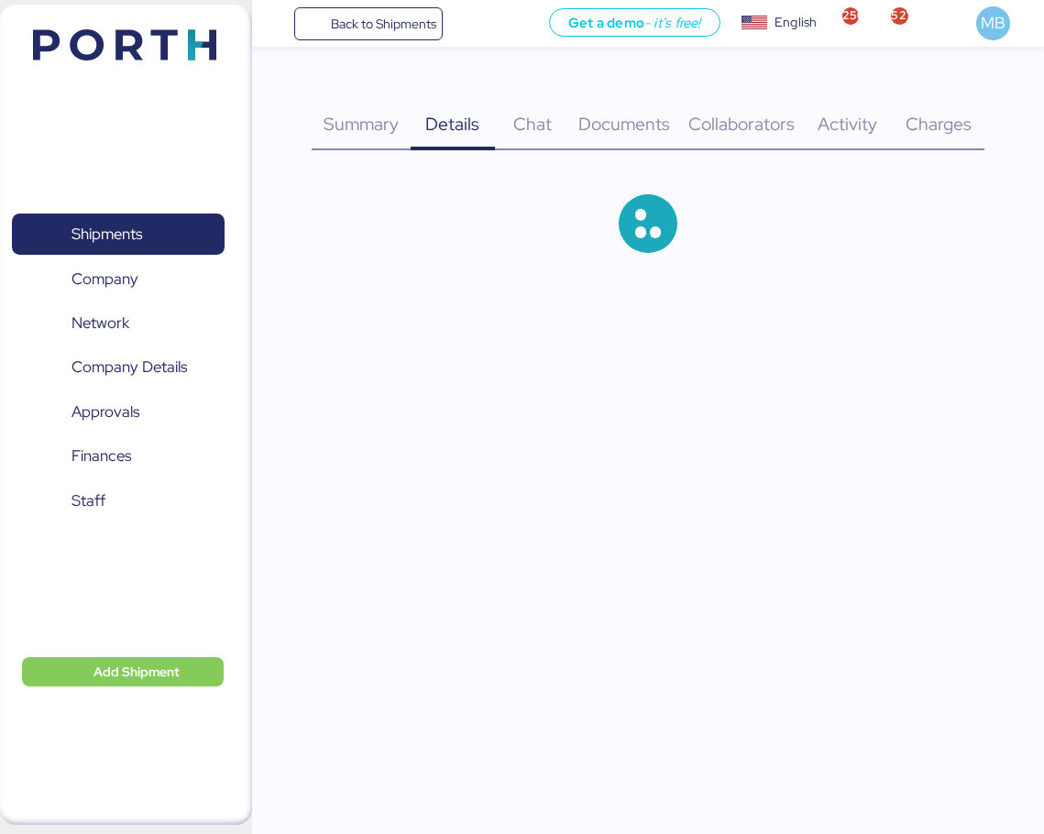
click at [603, 116] on span "Documents" at bounding box center [624, 124] width 92 height 24
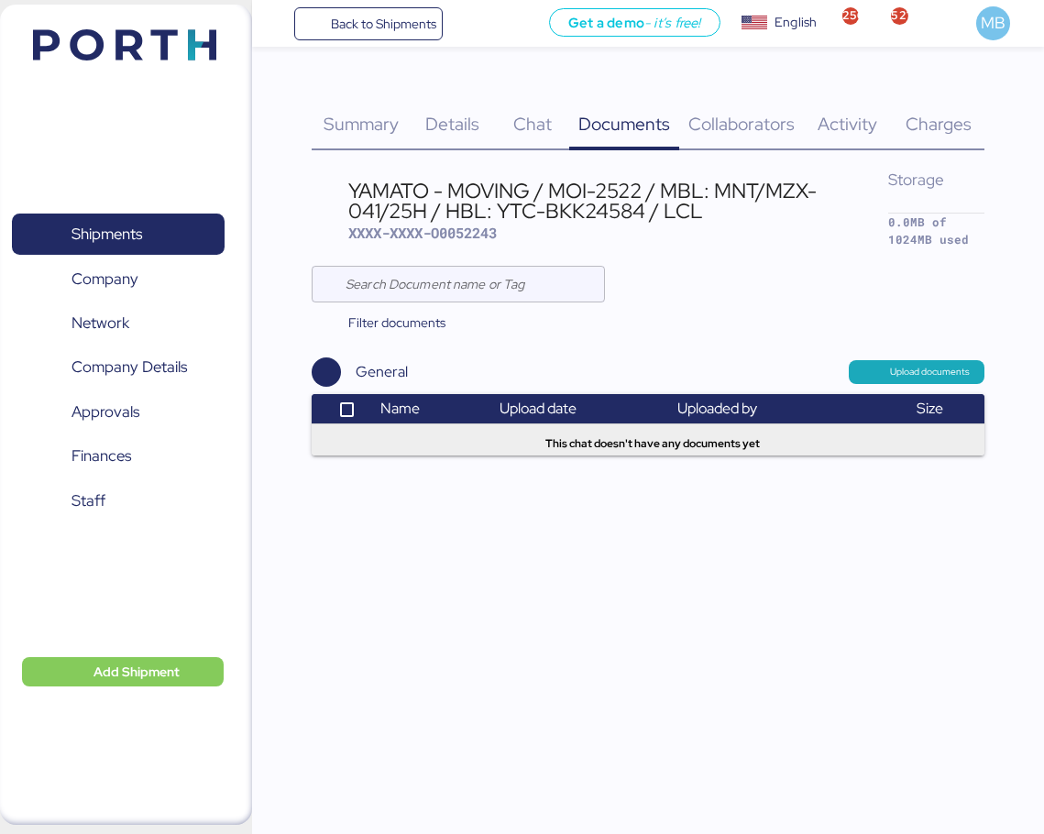
click at [906, 367] on span "Upload documents" at bounding box center [930, 372] width 80 height 16
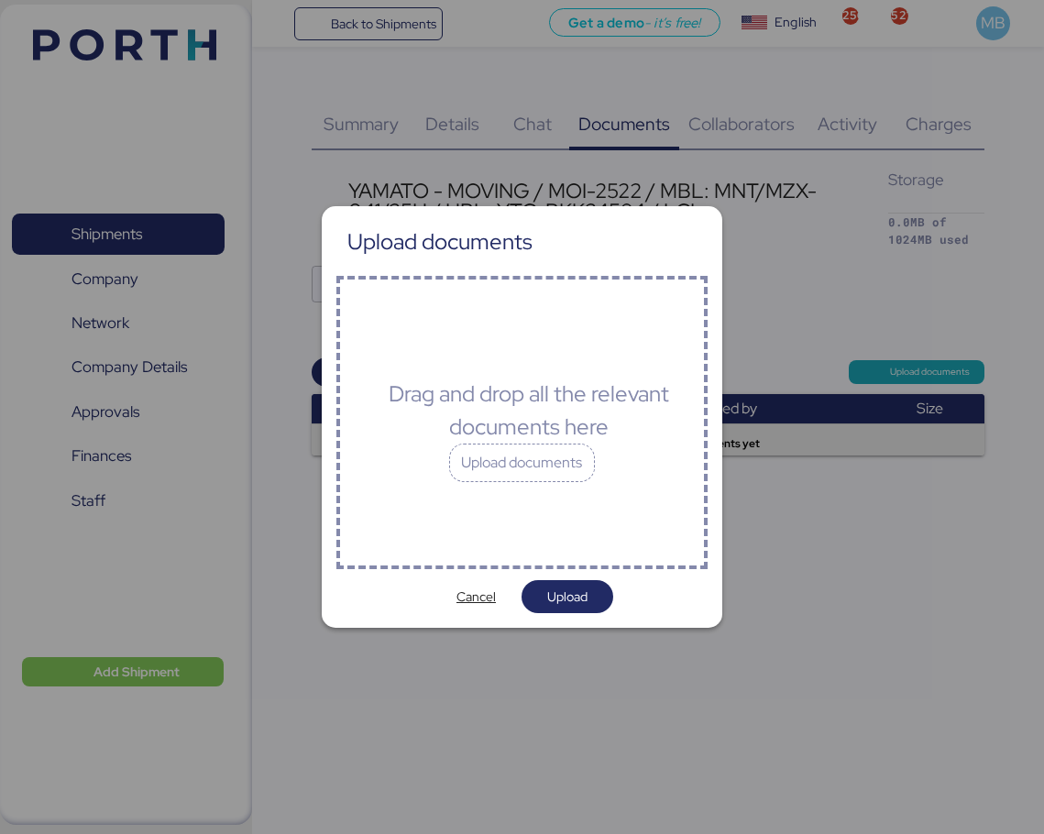
click at [527, 456] on div "Upload documents" at bounding box center [522, 462] width 147 height 38
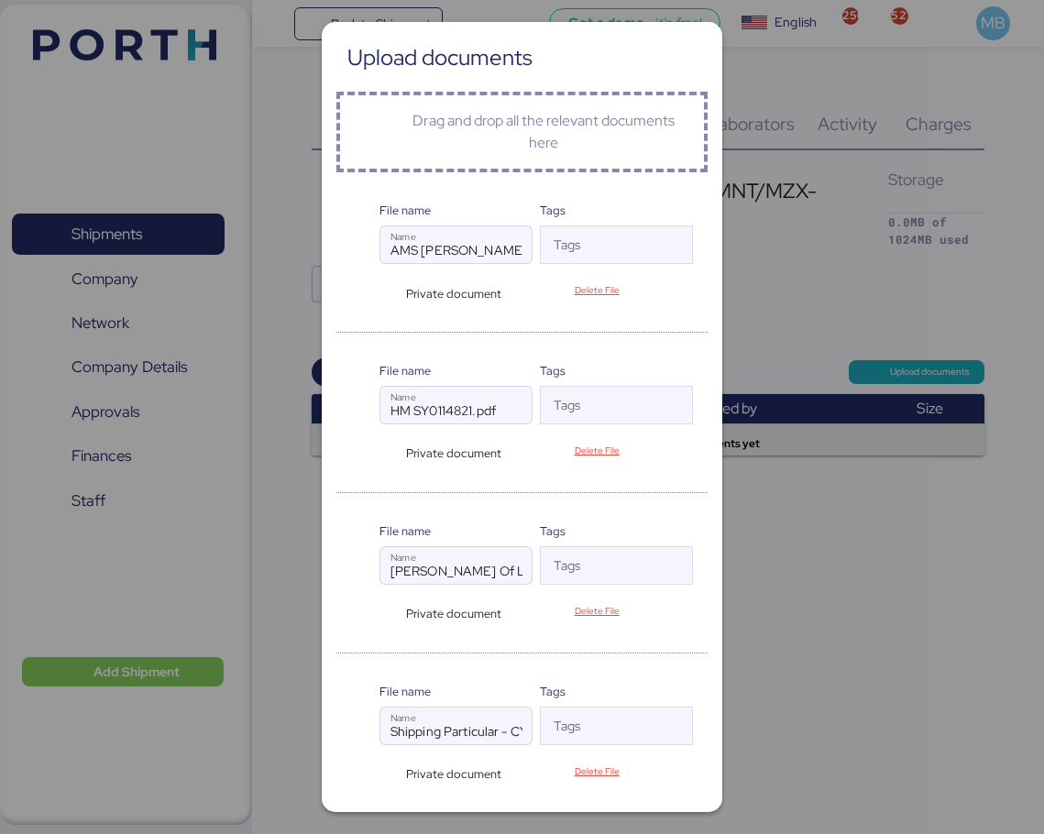
scroll to position [49, 0]
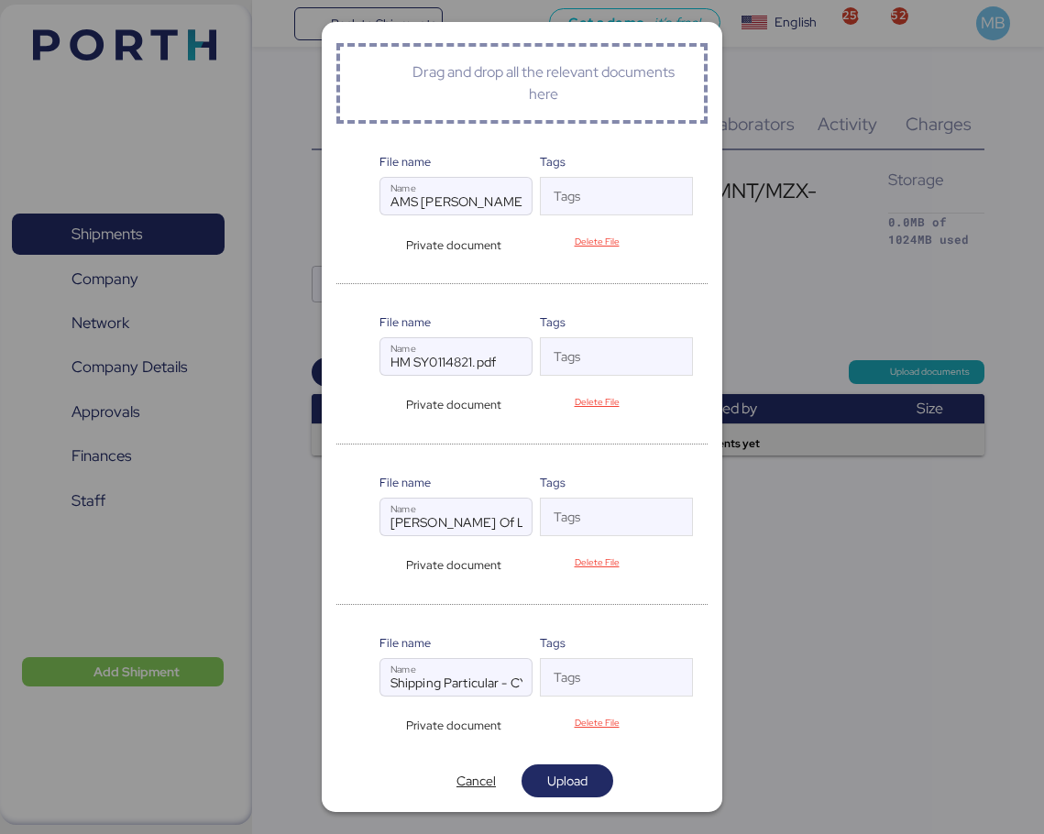
click at [573, 777] on span "Upload" at bounding box center [567, 781] width 40 height 22
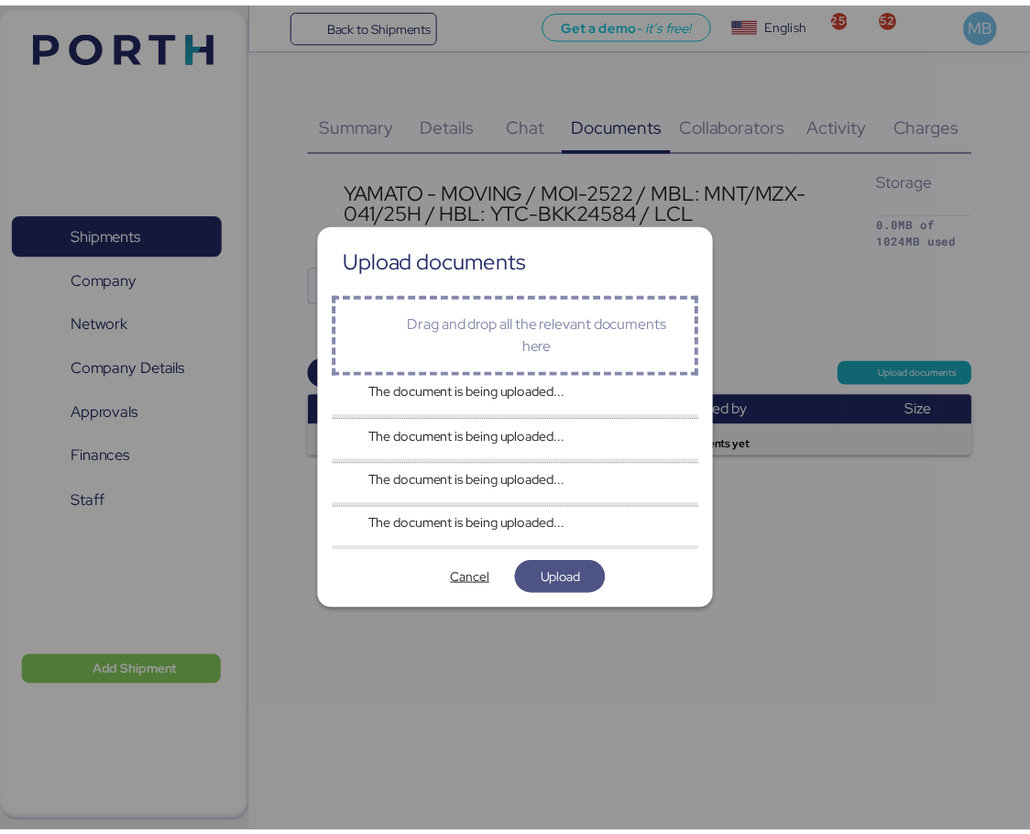
scroll to position [0, 0]
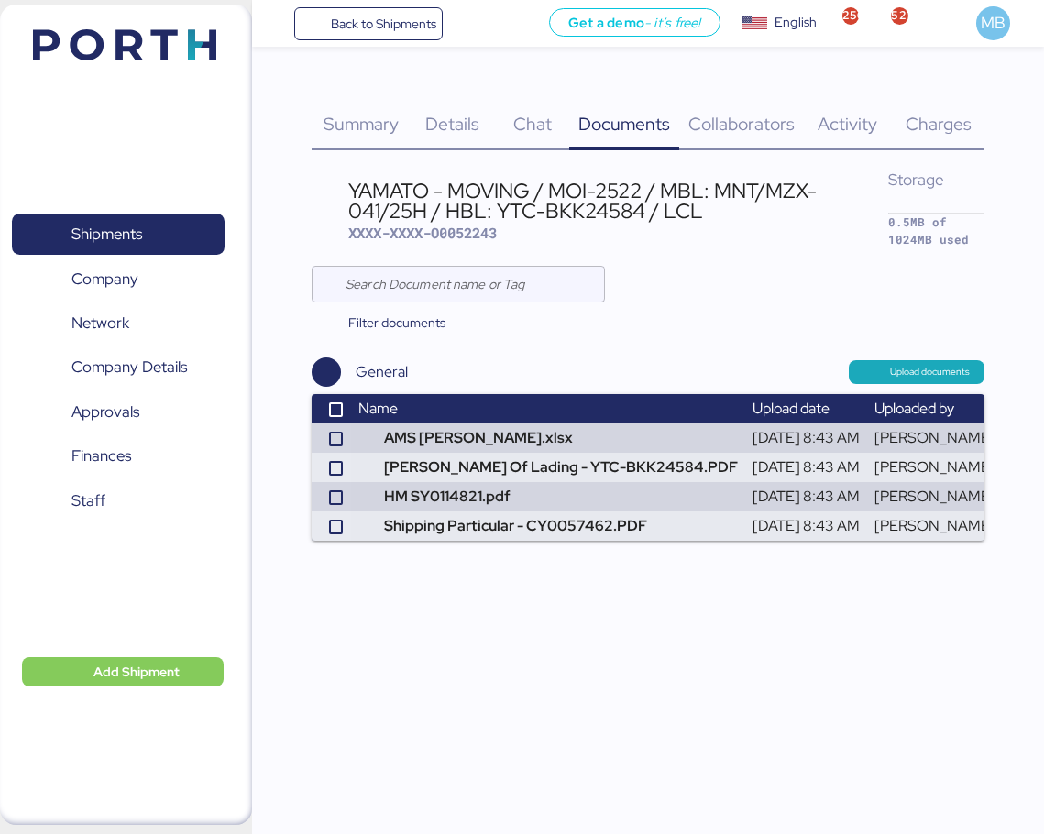
click at [453, 114] on span "Details" at bounding box center [452, 124] width 54 height 24
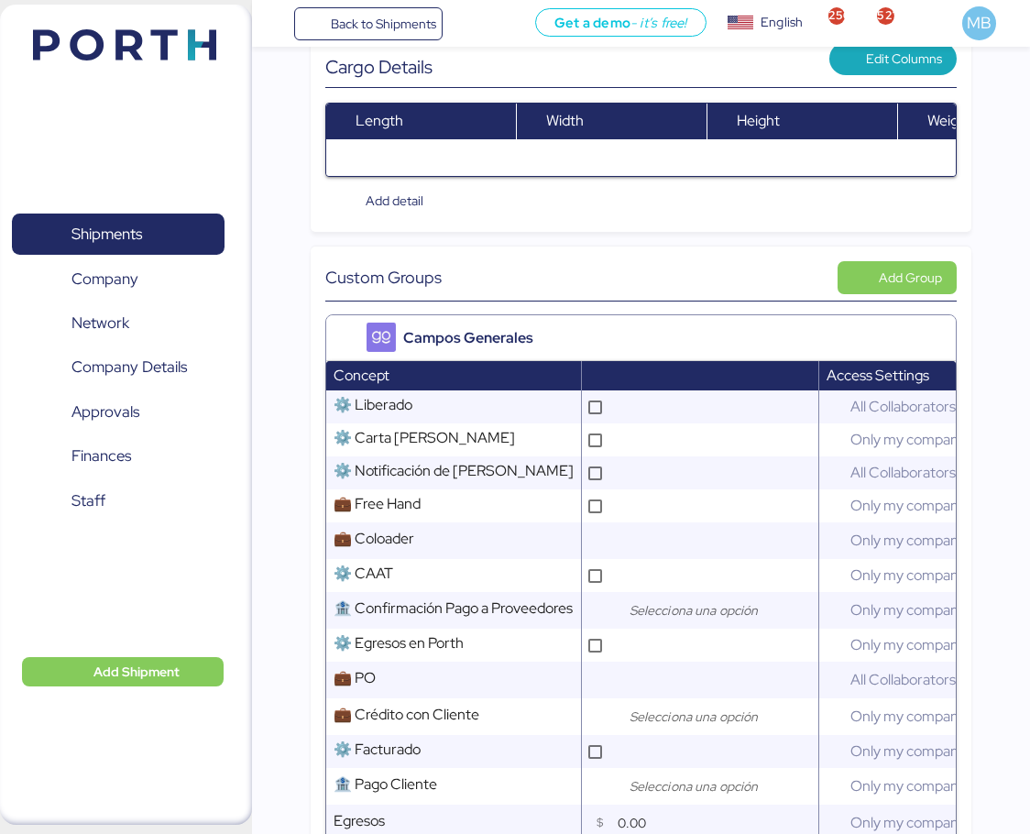
scroll to position [733, 0]
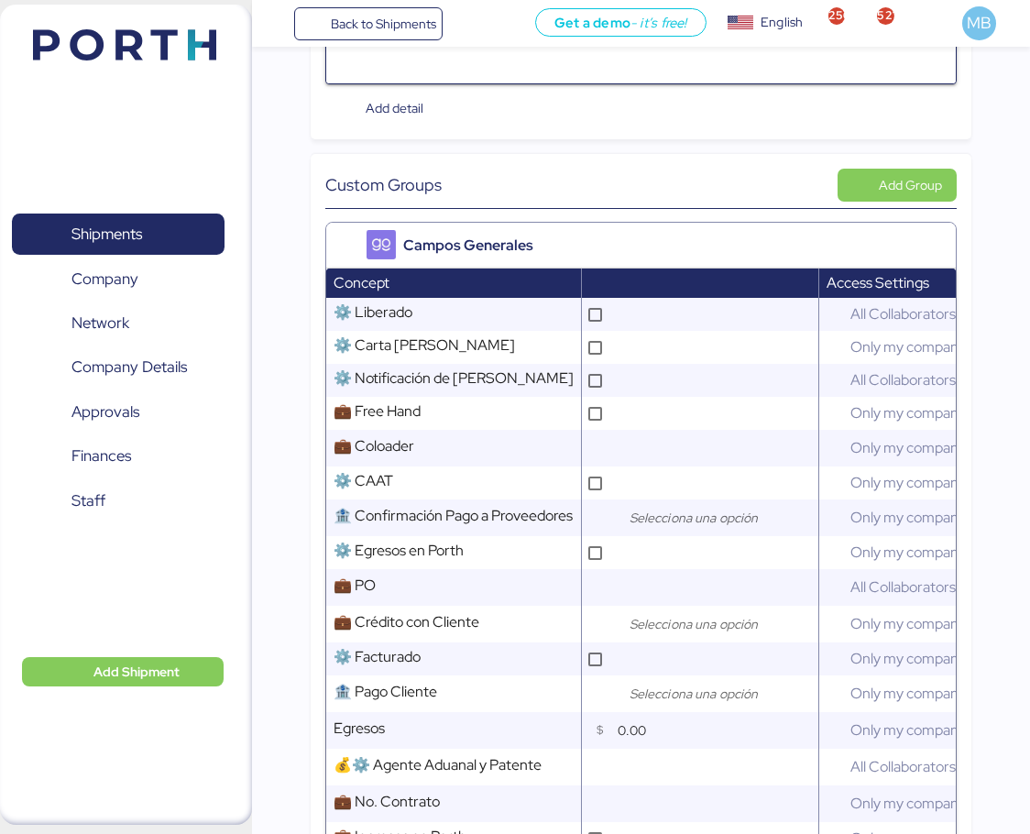
click at [683, 466] on input "text" at bounding box center [715, 448] width 205 height 37
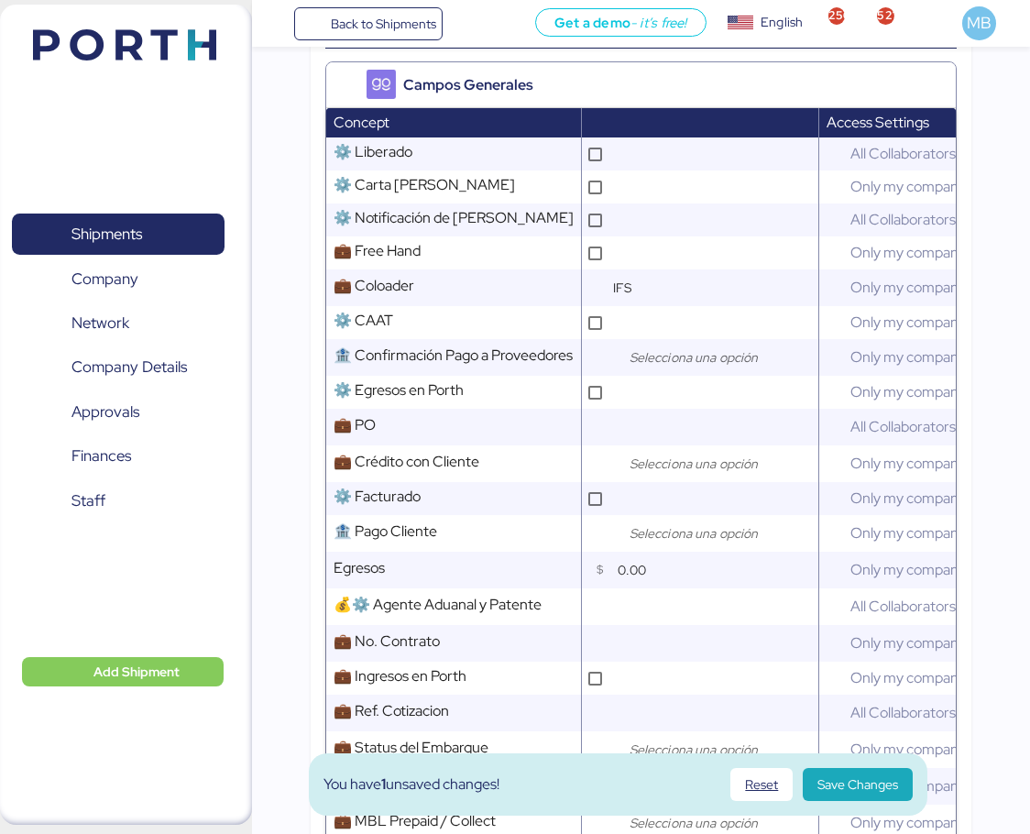
scroll to position [1100, 0]
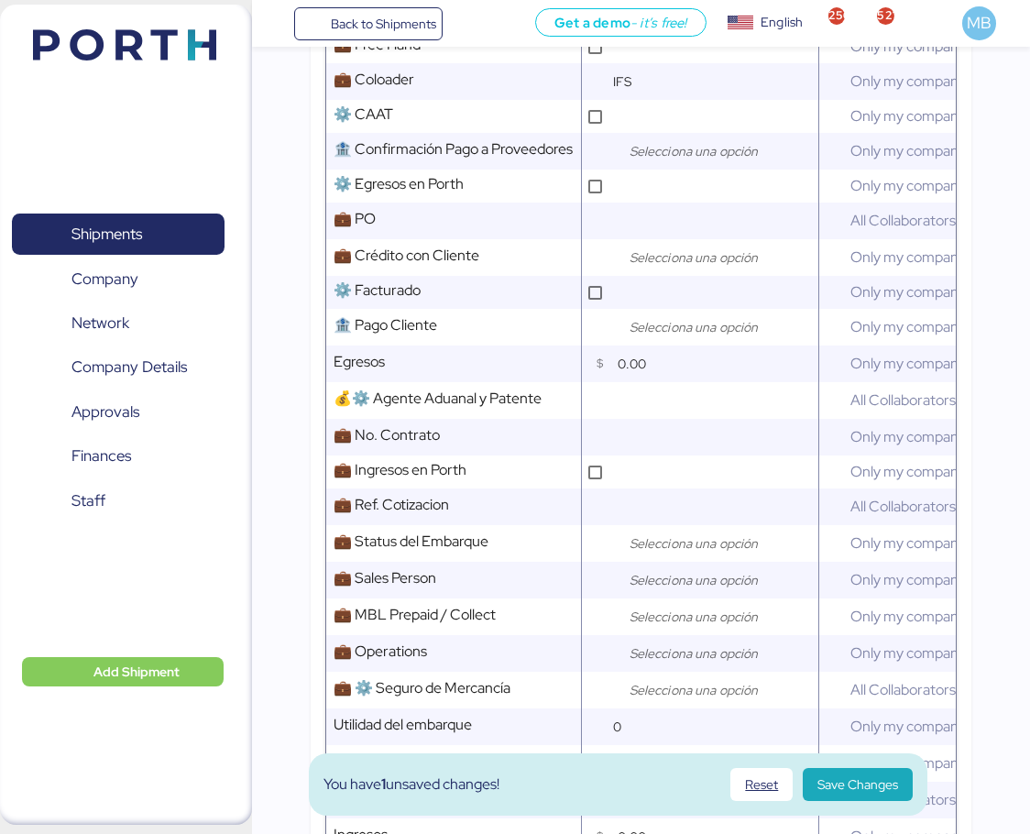
type input "IFS"
click at [658, 562] on div at bounding box center [718, 543] width 202 height 37
click at [579, 598] on td "💼 Sales Person Comment" at bounding box center [454, 580] width 256 height 37
click at [665, 591] on input "search" at bounding box center [722, 580] width 192 height 22
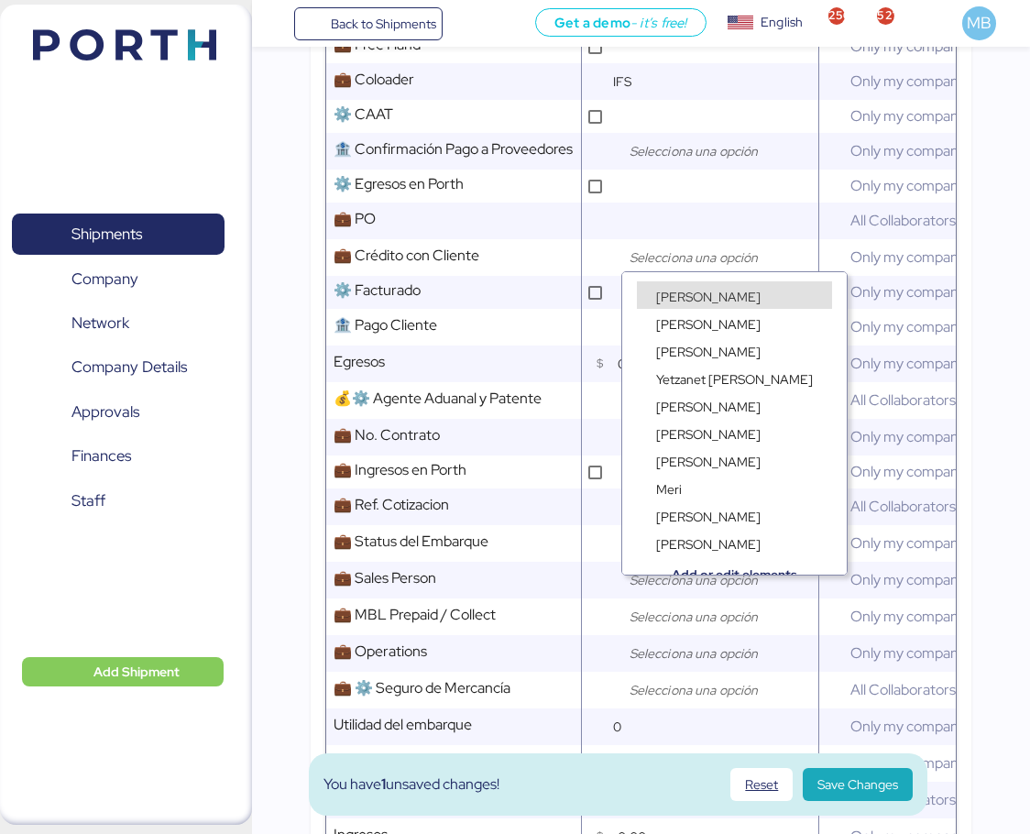
drag, startPoint x: 684, startPoint y: 293, endPoint x: 684, endPoint y: 322, distance: 28.4
click at [684, 292] on span "[PERSON_NAME]" at bounding box center [708, 297] width 104 height 16
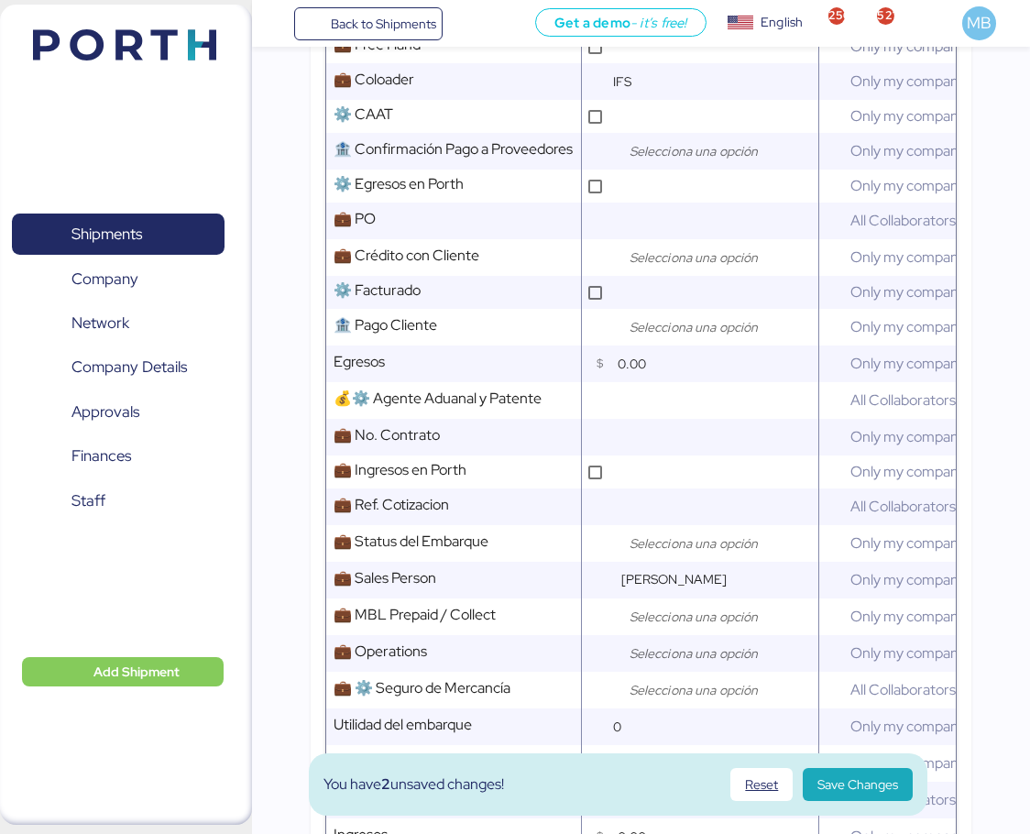
click at [656, 664] on input "search" at bounding box center [722, 653] width 192 height 22
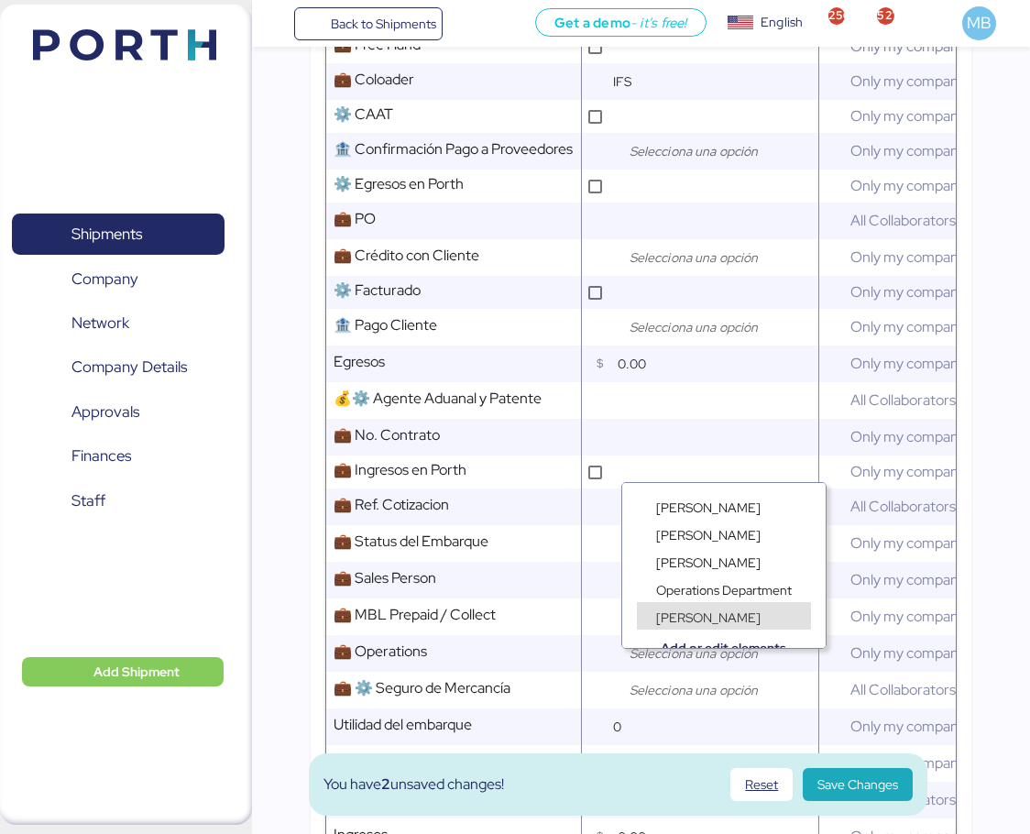
click at [706, 616] on span "[PERSON_NAME]" at bounding box center [708, 617] width 104 height 16
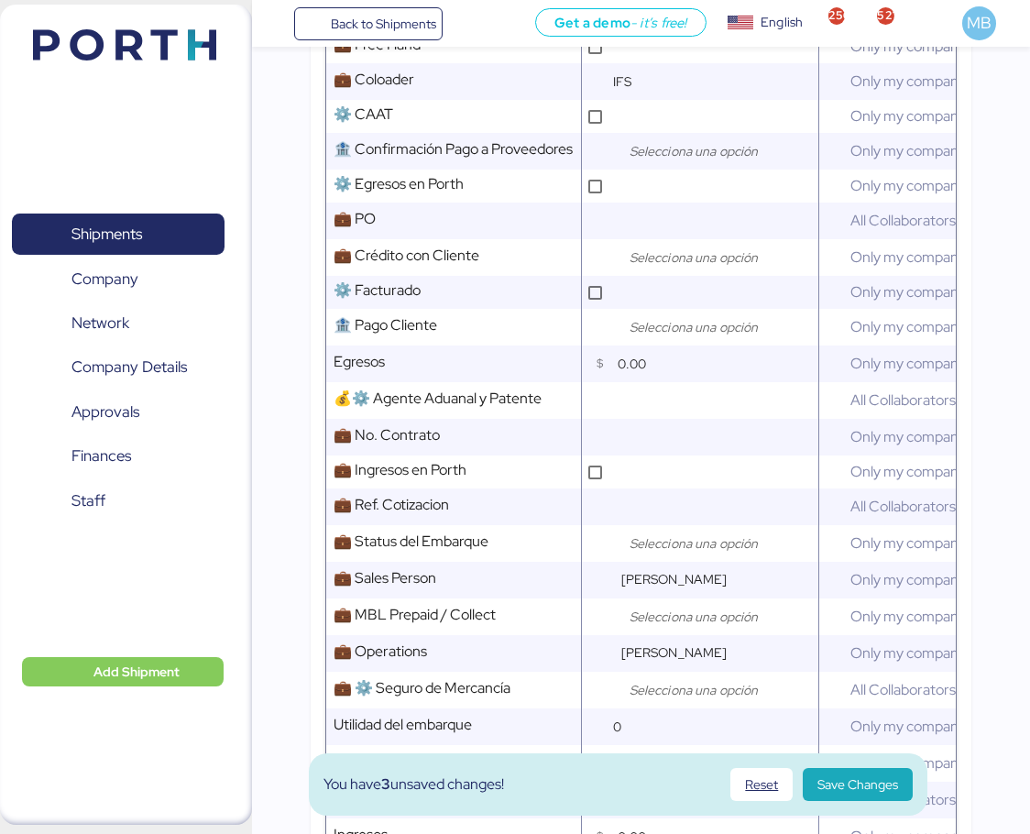
click at [861, 776] on span "Save Changes" at bounding box center [857, 784] width 81 height 22
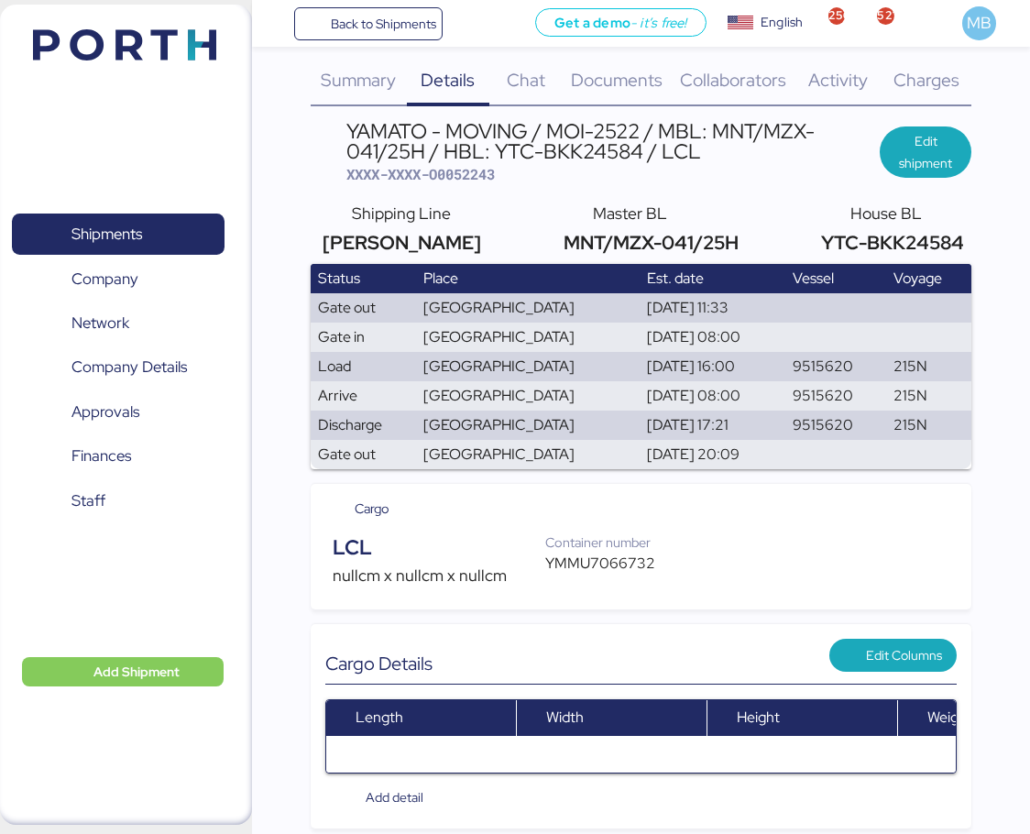
scroll to position [0, 0]
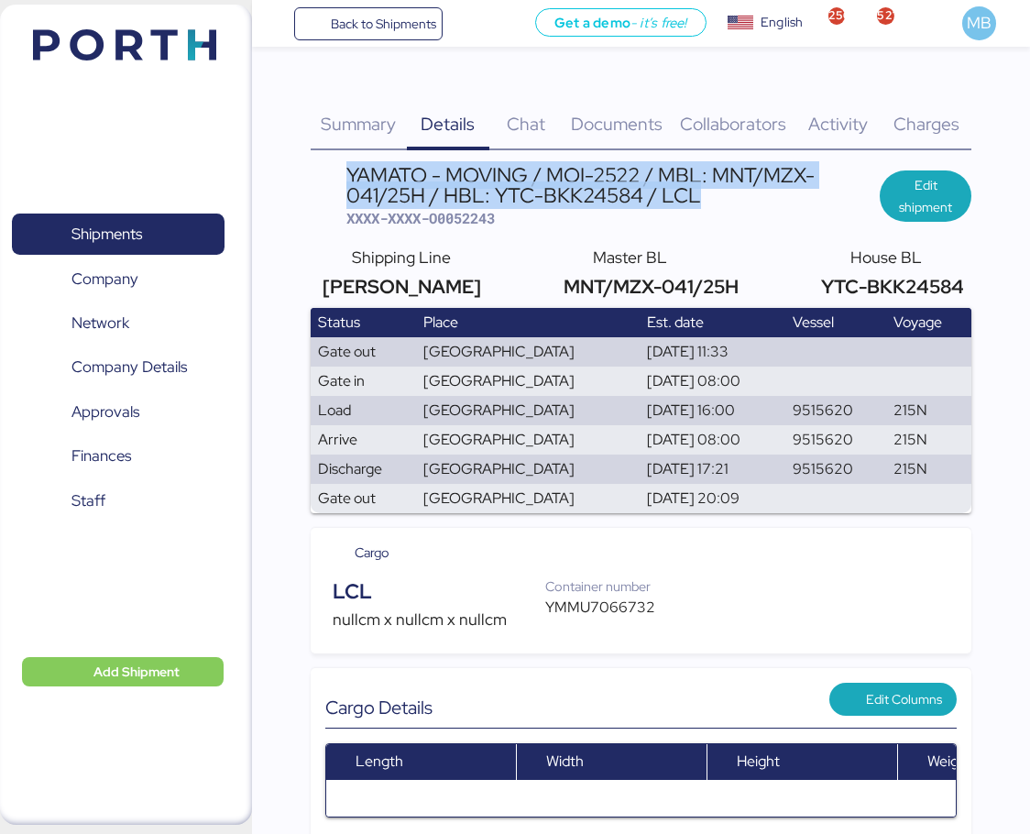
drag, startPoint x: 716, startPoint y: 199, endPoint x: 338, endPoint y: 181, distance: 377.9
click at [338, 181] on header "YAMATO - MOVING / MOI-2522 / MBL: MNT/MZX-041/25H / HBL: YTC-BKK24584 / LCL XXX…" at bounding box center [642, 196] width 662 height 63
copy div "YAMATO - MOVING / MOI-2522 / MBL: MNT/MZX-041/25H / HBL: YTC-BKK24584 / LCL"
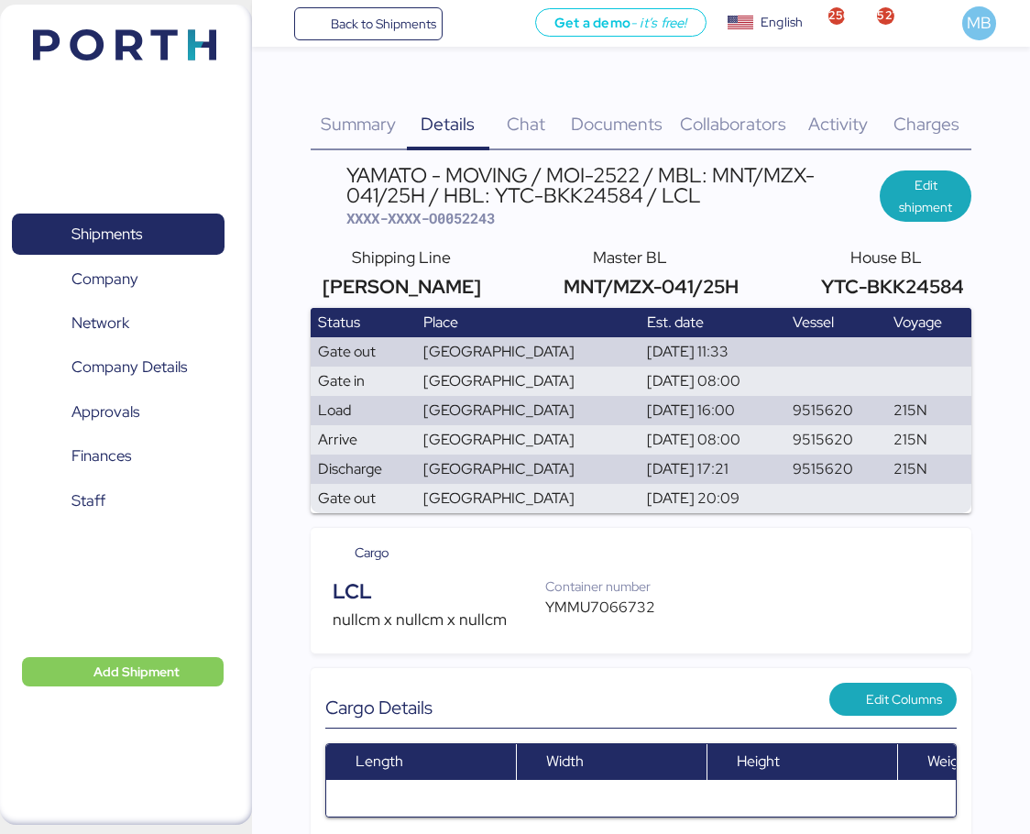
click at [484, 216] on span "XXXX-XXXX-O0052243" at bounding box center [420, 218] width 148 height 18
copy span "O0052243"
click at [609, 607] on div "YMMU7066732" at bounding box center [607, 608] width 125 height 22
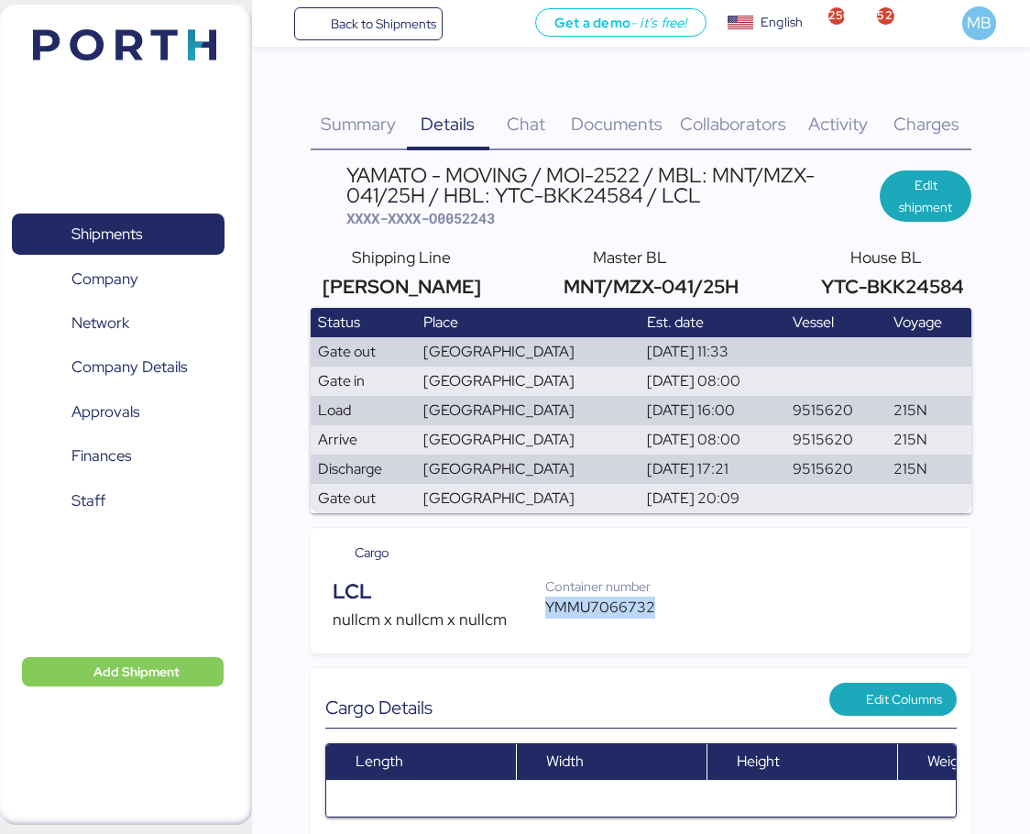
copy div "YMMU7066732"
click at [484, 217] on span "XXXX-XXXX-O0052243" at bounding box center [420, 218] width 148 height 18
copy span "O0052243"
